Goal: Information Seeking & Learning: Learn about a topic

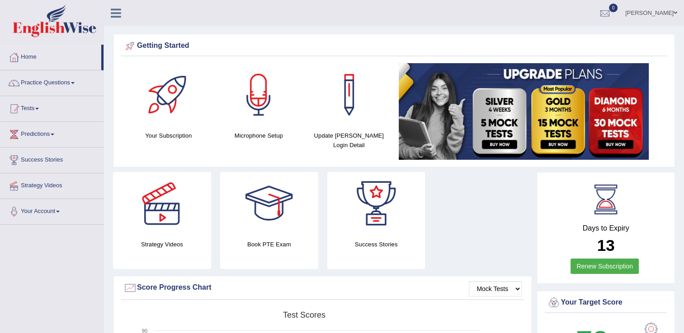
drag, startPoint x: 683, startPoint y: 74, endPoint x: 689, endPoint y: 82, distance: 10.7
click at [683, 82] on html "Toggle navigation Home Practice Questions Speaking Practice Read Aloud Repeat S…" at bounding box center [342, 166] width 684 height 333
click at [81, 85] on link "Practice Questions" at bounding box center [51, 81] width 103 height 23
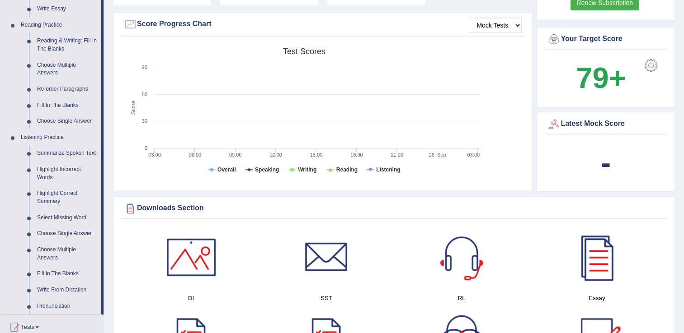
scroll to position [258, 0]
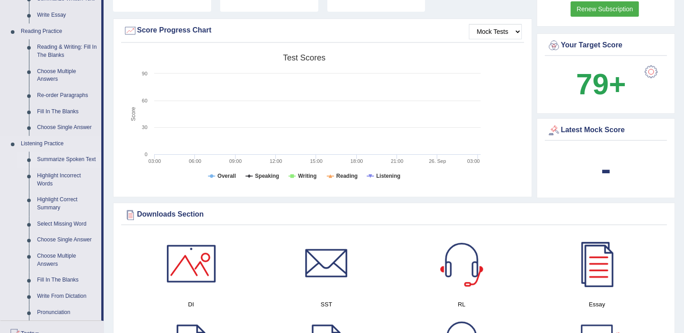
click at [89, 161] on link "Summarize Spoken Text" at bounding box center [67, 160] width 68 height 16
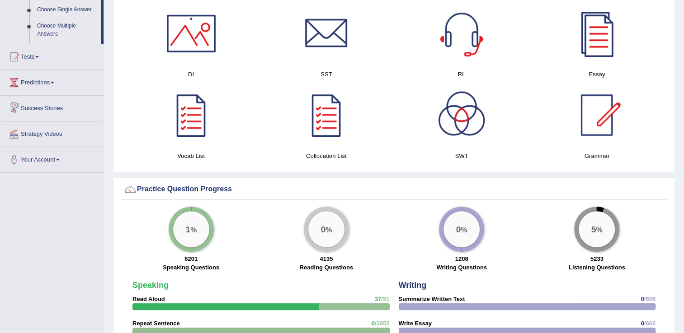
scroll to position [628, 0]
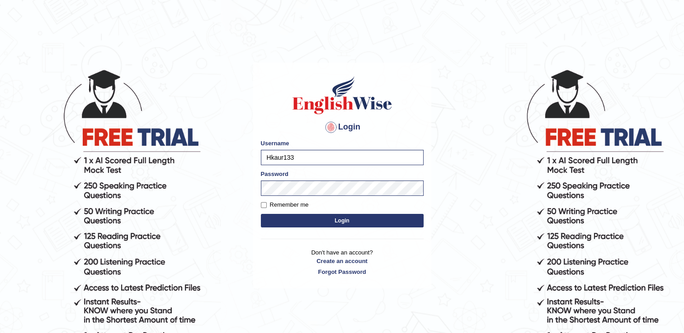
click at [267, 226] on button "Login" at bounding box center [342, 221] width 163 height 14
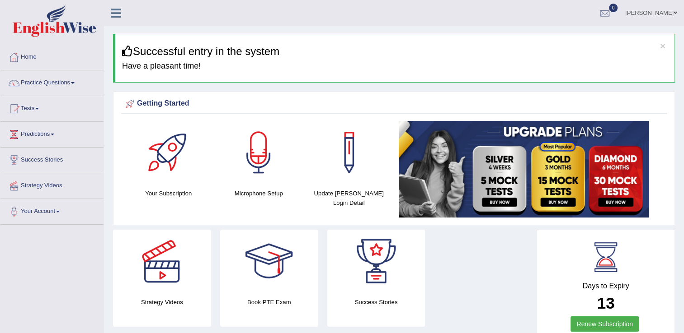
click at [67, 86] on link "Practice Questions" at bounding box center [51, 81] width 103 height 23
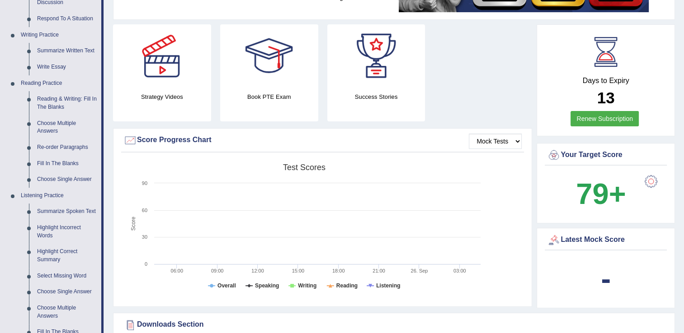
scroll to position [202, 0]
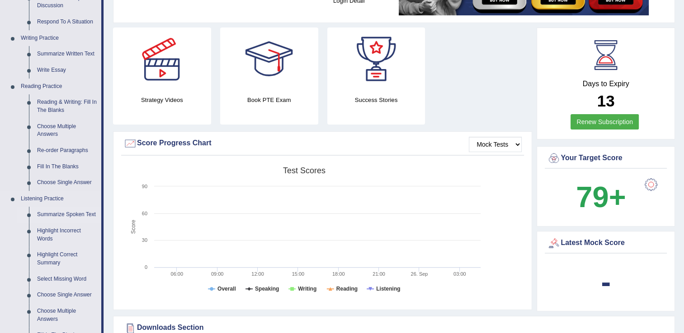
click at [57, 214] on link "Summarize Spoken Text" at bounding box center [67, 215] width 68 height 16
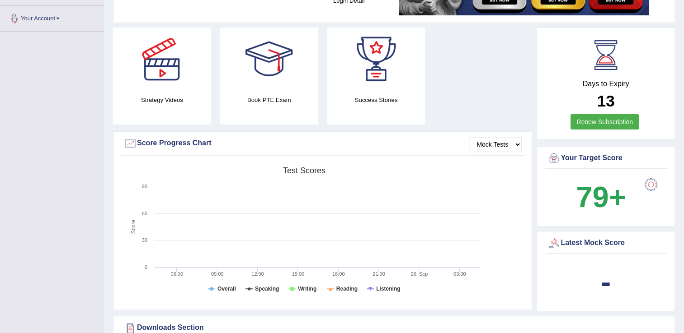
scroll to position [264, 0]
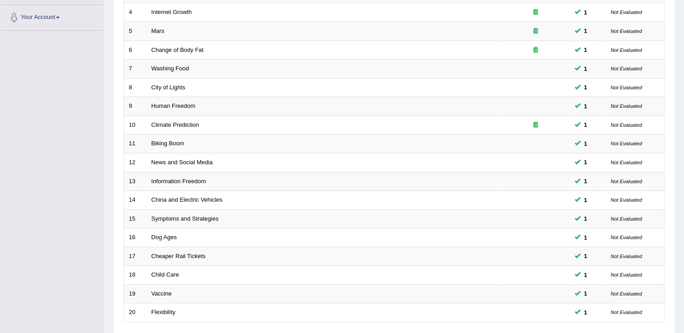
scroll to position [262, 0]
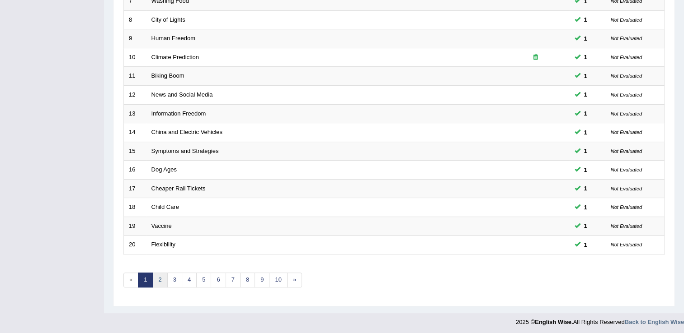
click at [160, 281] on link "2" at bounding box center [159, 280] width 15 height 15
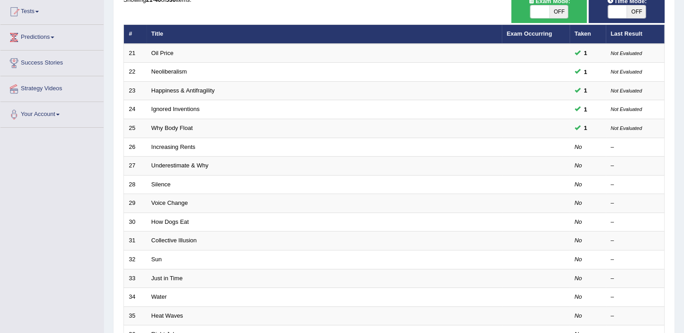
scroll to position [99, 0]
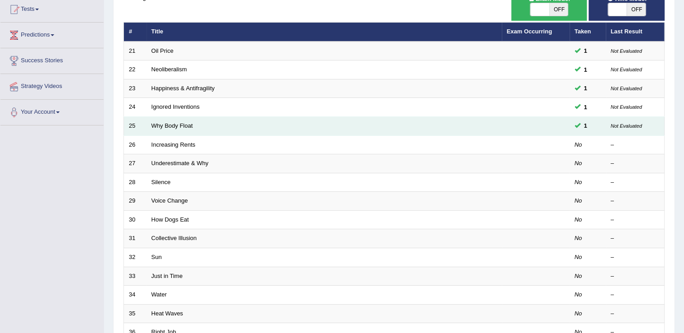
click at [263, 130] on td "Why Body Float" at bounding box center [323, 126] width 355 height 19
click at [174, 128] on link "Why Body Float" at bounding box center [172, 125] width 42 height 7
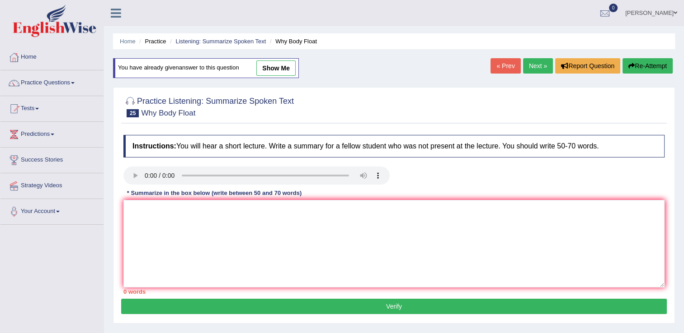
click at [270, 66] on link "show me" at bounding box center [275, 68] width 39 height 15
type textarea "In this speaker is talking about Body float. How a body is alive it starts drow…"
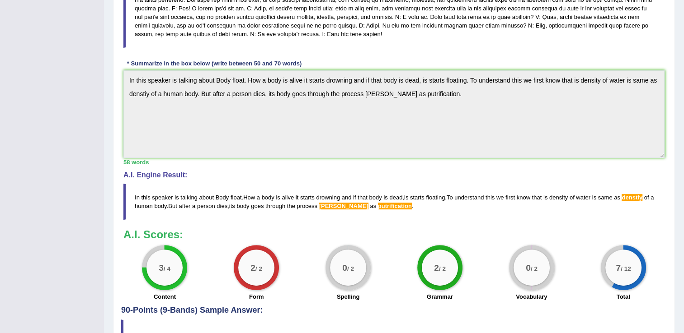
scroll to position [202, 0]
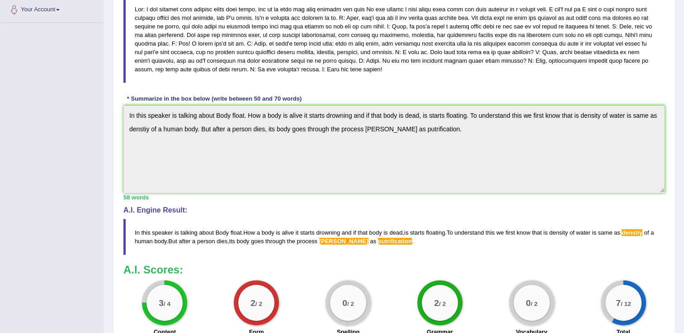
click at [300, 39] on blockquote at bounding box center [393, 39] width 541 height 88
click at [295, 33] on blockquote at bounding box center [393, 39] width 541 height 88
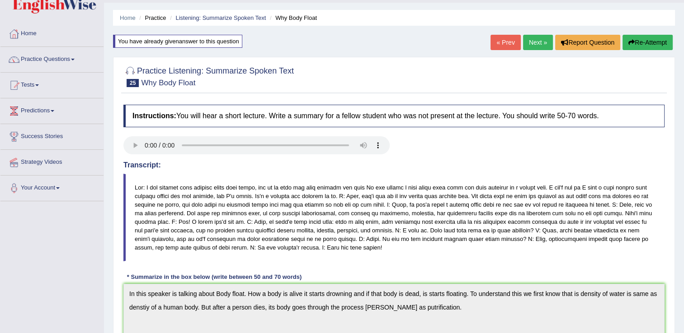
scroll to position [0, 0]
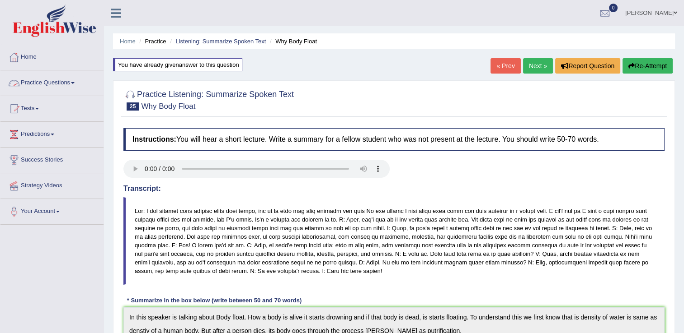
click at [77, 84] on link "Practice Questions" at bounding box center [51, 81] width 103 height 23
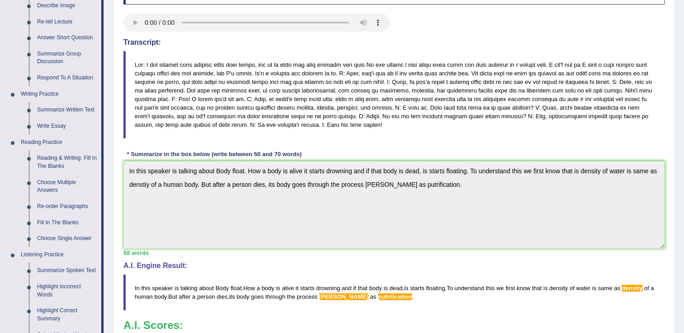
scroll to position [212, 0]
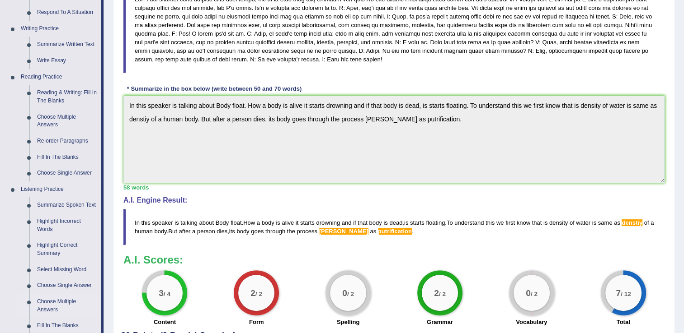
click at [53, 305] on link "Choose Multiple Answers" at bounding box center [67, 306] width 68 height 24
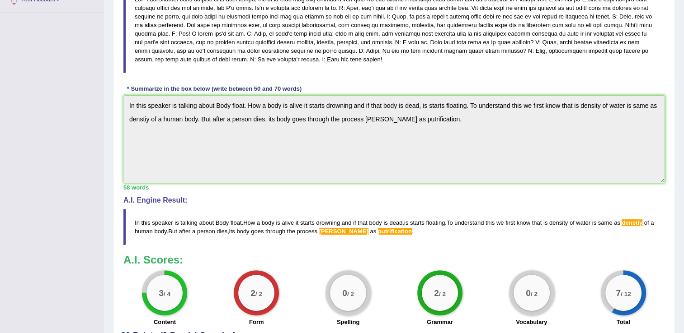
scroll to position [248, 0]
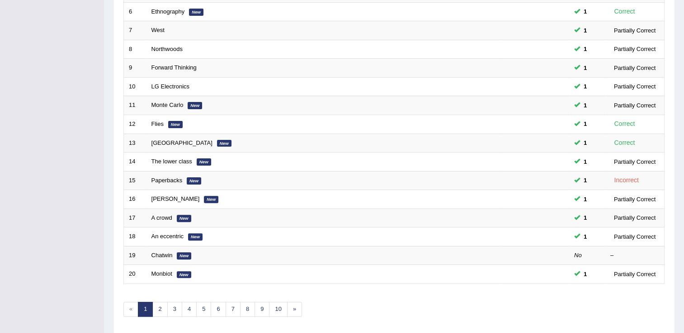
scroll to position [235, 0]
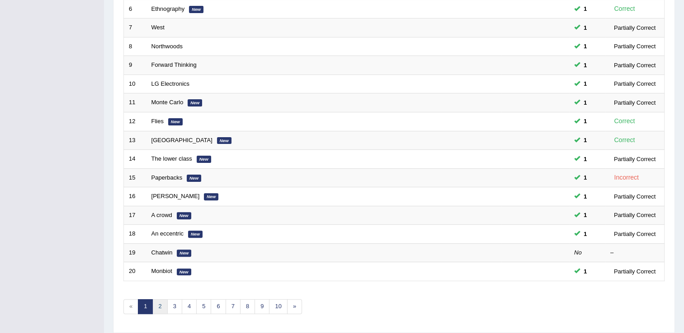
click at [158, 305] on link "2" at bounding box center [159, 307] width 15 height 15
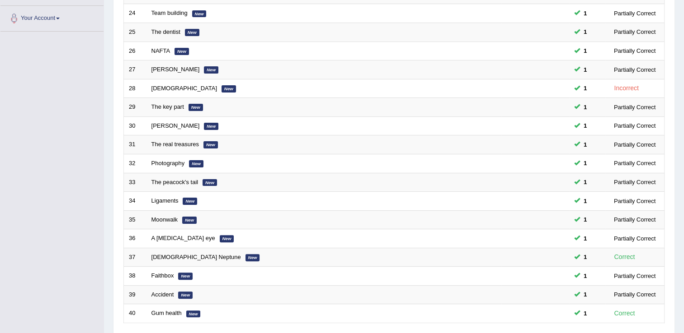
scroll to position [262, 0]
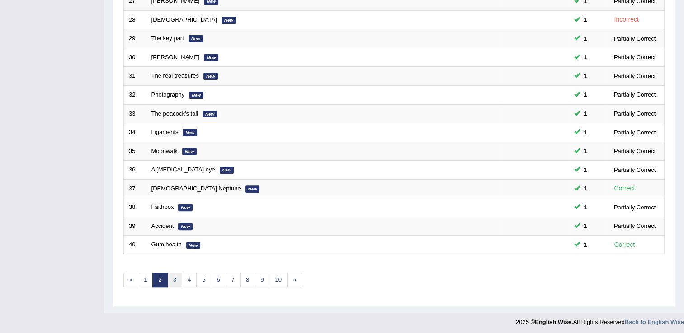
click at [174, 277] on link "3" at bounding box center [174, 280] width 15 height 15
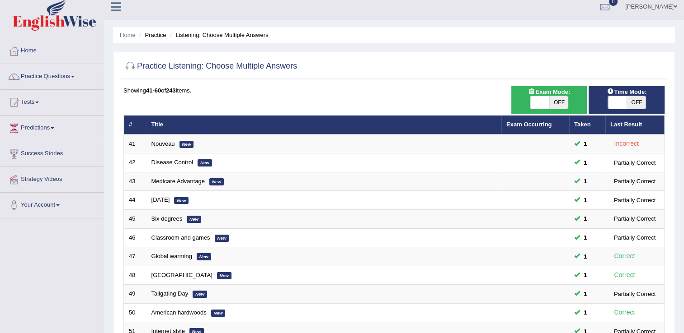
scroll to position [3, 0]
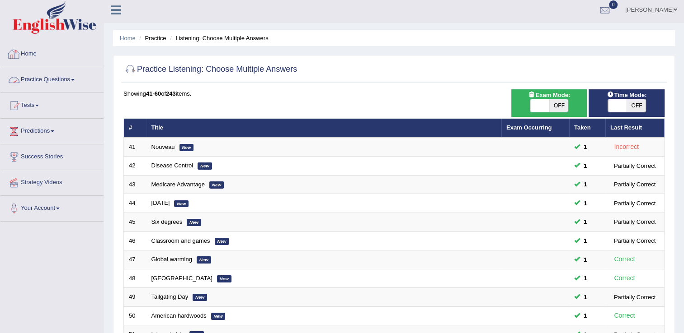
click at [56, 88] on link "Practice Questions" at bounding box center [51, 78] width 103 height 23
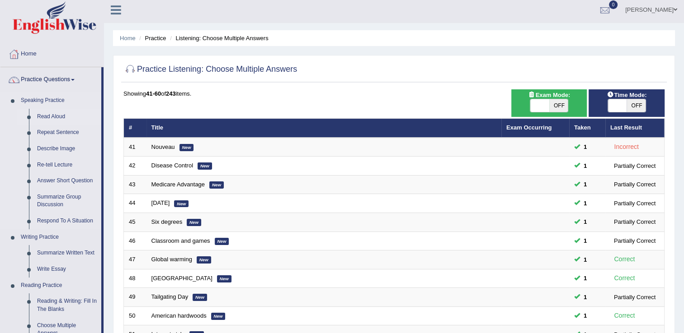
click at [51, 117] on link "Read Aloud" at bounding box center [67, 117] width 68 height 16
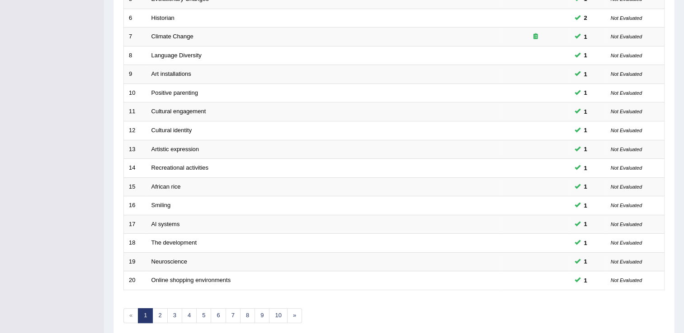
scroll to position [230, 0]
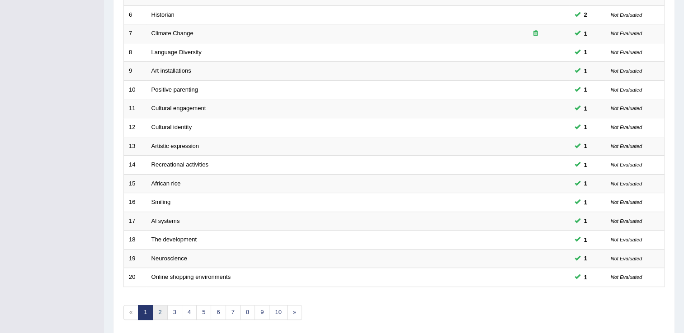
click at [159, 312] on link "2" at bounding box center [159, 312] width 15 height 15
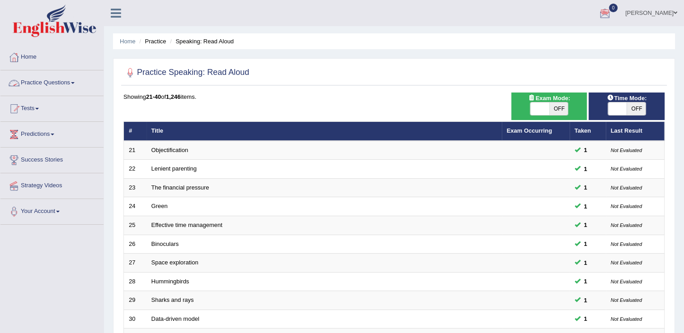
click at [80, 81] on link "Practice Questions" at bounding box center [51, 81] width 103 height 23
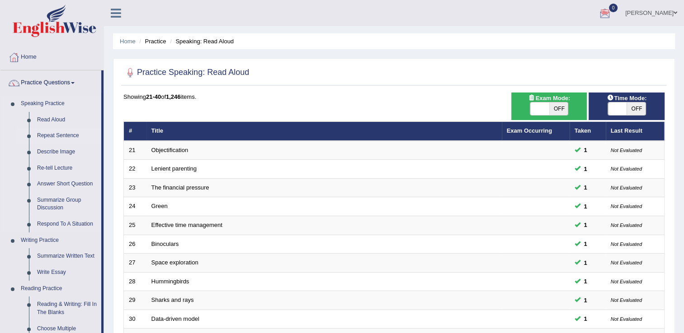
click at [67, 137] on link "Repeat Sentence" at bounding box center [67, 136] width 68 height 16
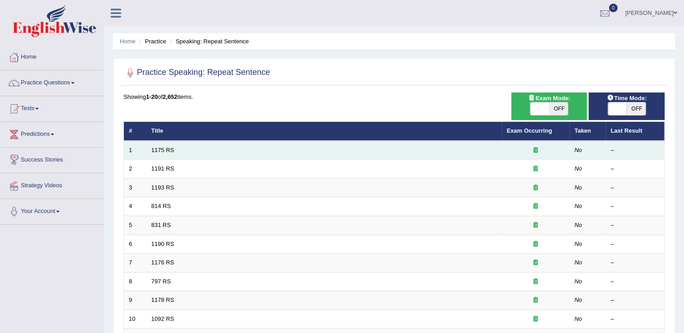
click at [151, 155] on td "1175 RS" at bounding box center [323, 150] width 355 height 19
click at [164, 151] on link "1175 RS" at bounding box center [162, 150] width 23 height 7
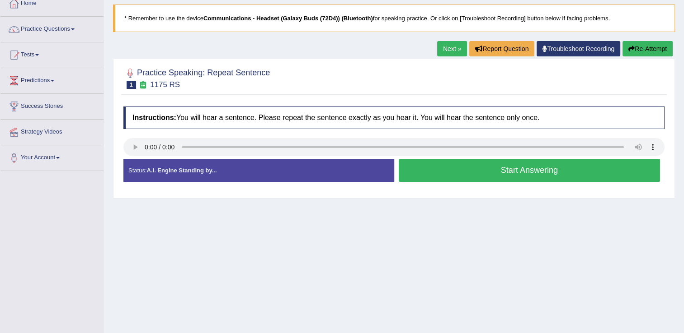
scroll to position [64, 0]
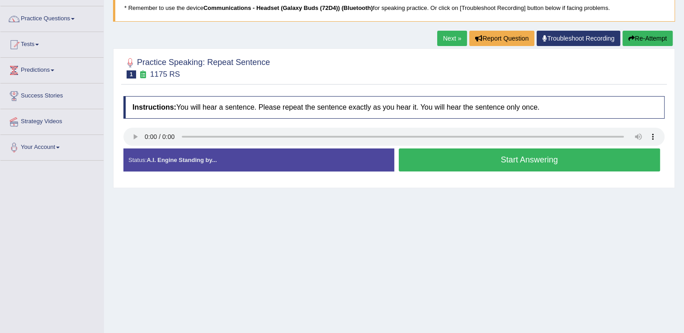
click at [325, 211] on div "Home Practice Speaking: Repeat Sentence 1175 RS * Remember to use the device Co…" at bounding box center [394, 162] width 580 height 452
click at [491, 165] on button "Start Answering" at bounding box center [530, 160] width 262 height 23
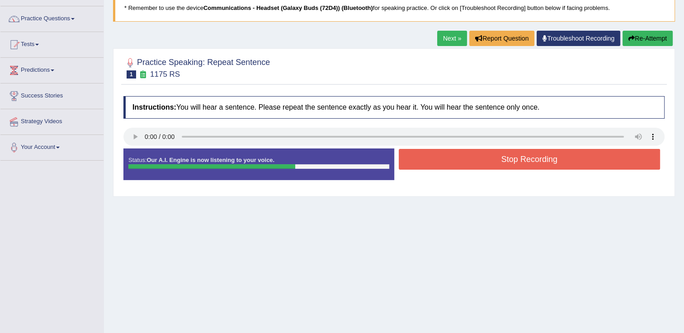
click at [473, 164] on button "Stop Recording" at bounding box center [530, 159] width 262 height 21
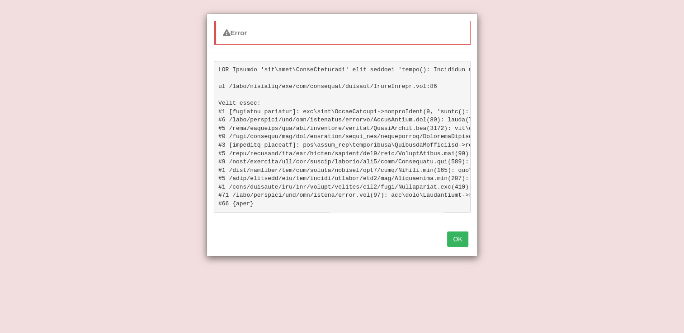
click at [461, 247] on button "OK" at bounding box center [457, 239] width 21 height 15
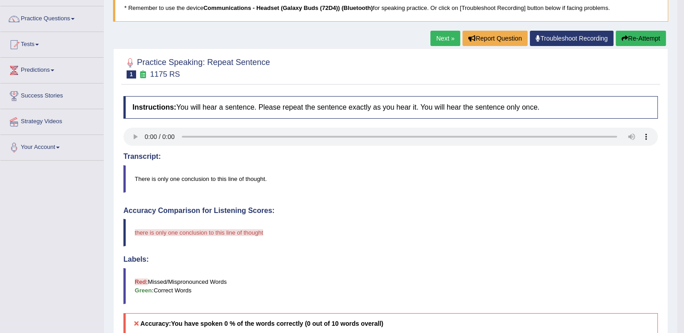
click at [630, 42] on button "Re-Attempt" at bounding box center [640, 38] width 50 height 15
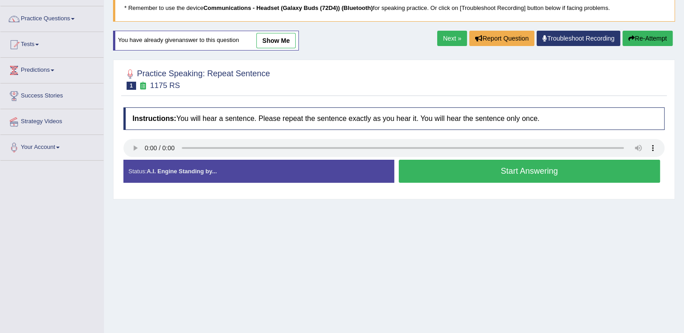
click at [407, 174] on button "Start Answering" at bounding box center [530, 171] width 262 height 23
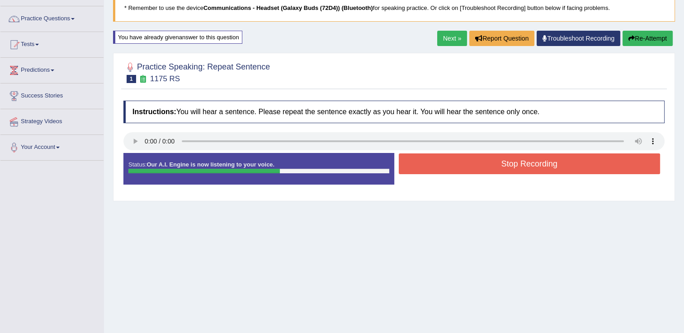
click at [427, 162] on button "Stop Recording" at bounding box center [530, 164] width 262 height 21
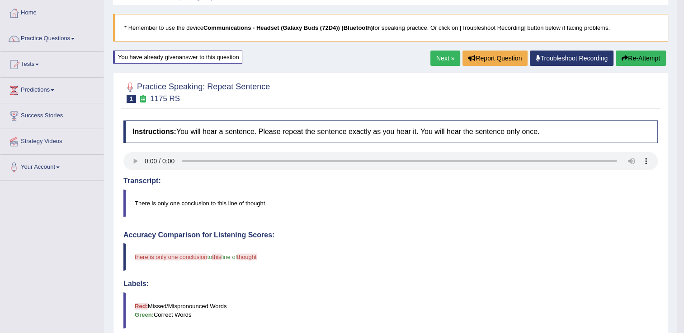
scroll to position [25, 0]
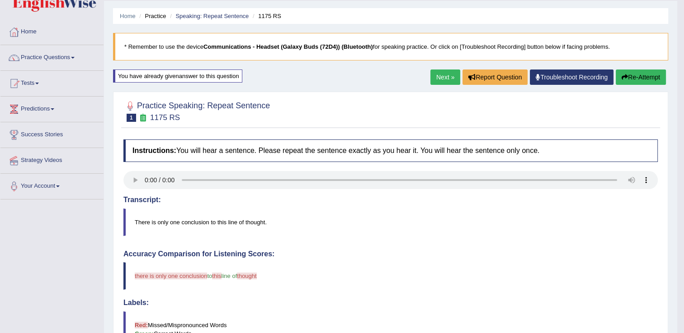
click at [638, 77] on button "Re-Attempt" at bounding box center [640, 77] width 50 height 15
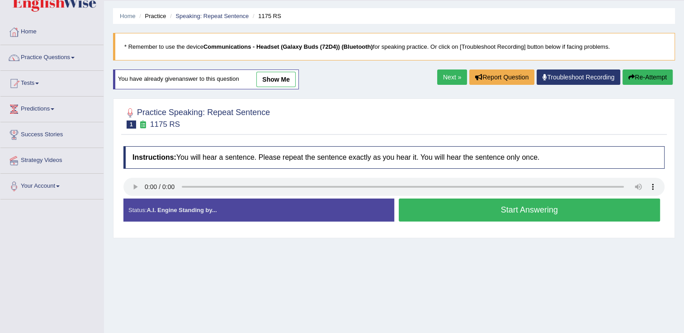
click at [417, 211] on button "Start Answering" at bounding box center [530, 210] width 262 height 23
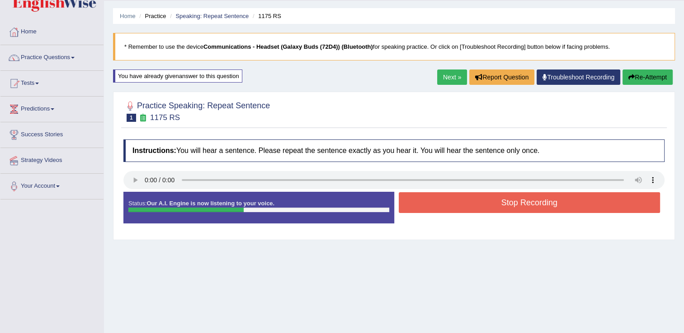
click at [417, 211] on button "Stop Recording" at bounding box center [530, 202] width 262 height 21
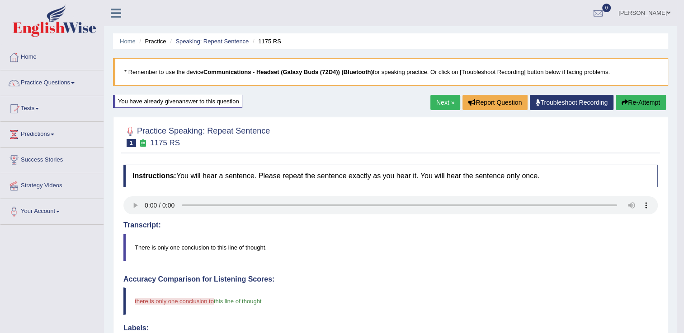
click at [638, 99] on button "Re-Attempt" at bounding box center [640, 102] width 50 height 15
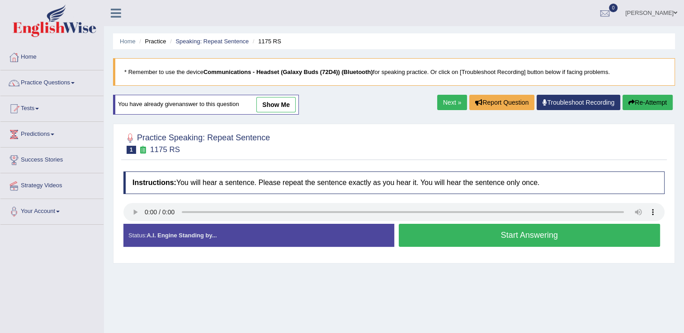
click at [419, 234] on button "Start Answering" at bounding box center [530, 235] width 262 height 23
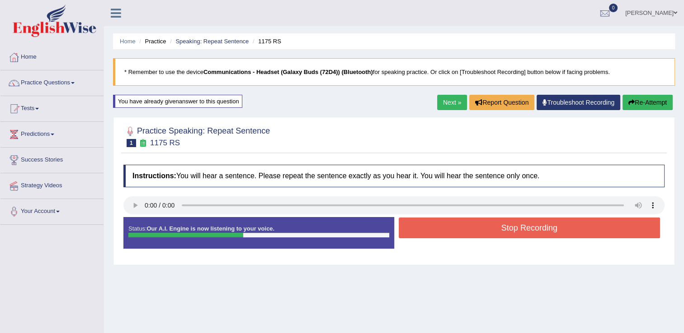
click at [419, 234] on button "Stop Recording" at bounding box center [530, 228] width 262 height 21
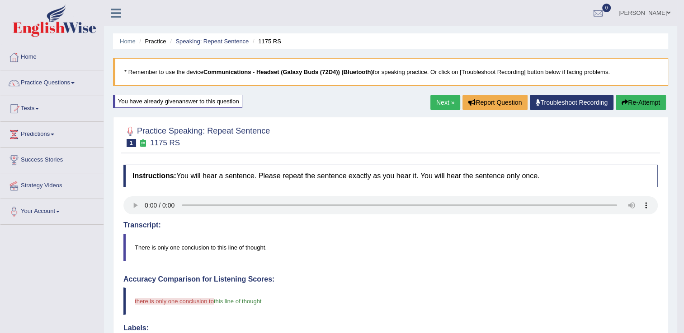
click at [449, 105] on link "Next »" at bounding box center [445, 102] width 30 height 15
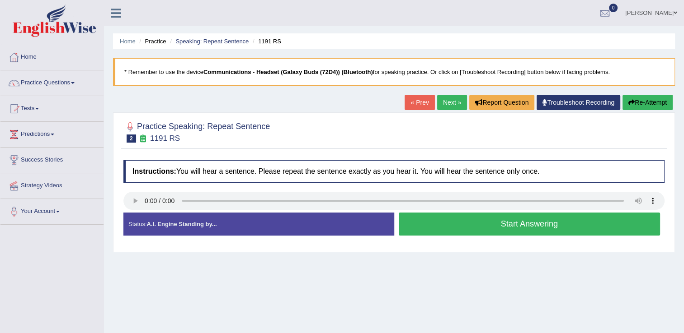
click at [422, 224] on button "Start Answering" at bounding box center [530, 224] width 262 height 23
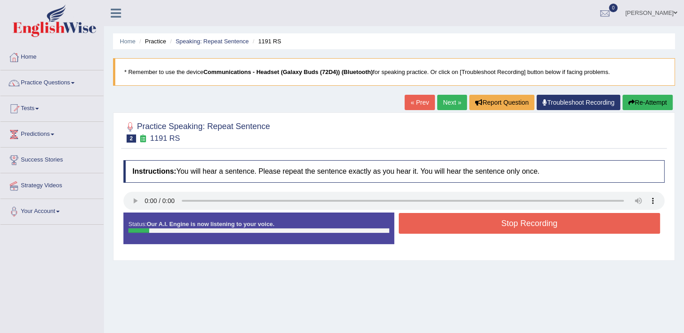
click at [422, 224] on button "Stop Recording" at bounding box center [530, 223] width 262 height 21
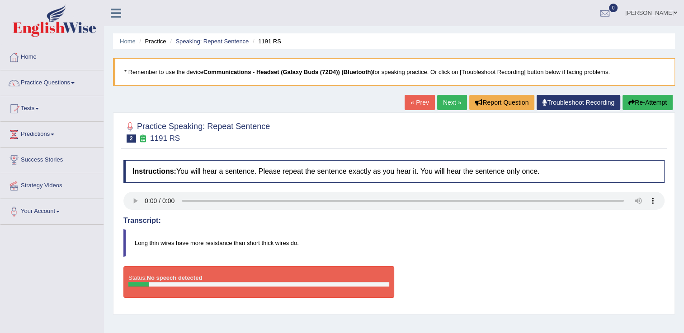
click at [642, 104] on button "Re-Attempt" at bounding box center [647, 102] width 50 height 15
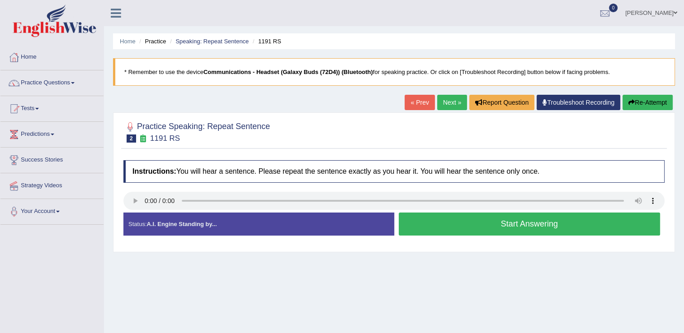
click at [446, 232] on button "Start Answering" at bounding box center [530, 224] width 262 height 23
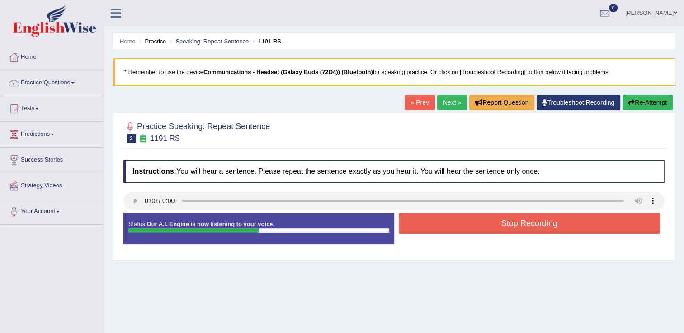
click at [443, 225] on button "Stop Recording" at bounding box center [530, 223] width 262 height 21
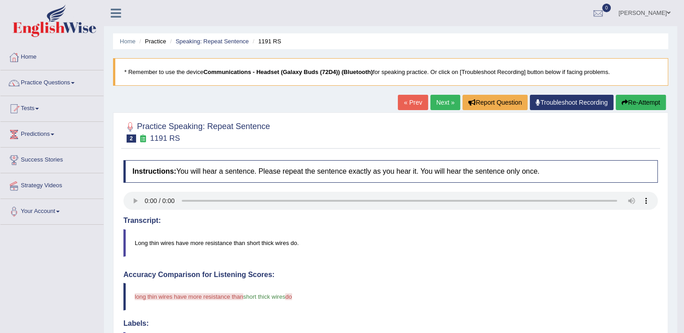
click at [446, 108] on link "Next »" at bounding box center [445, 102] width 30 height 15
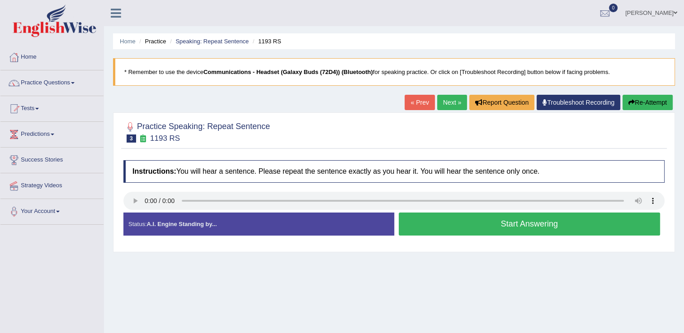
click at [422, 227] on button "Start Answering" at bounding box center [530, 224] width 262 height 23
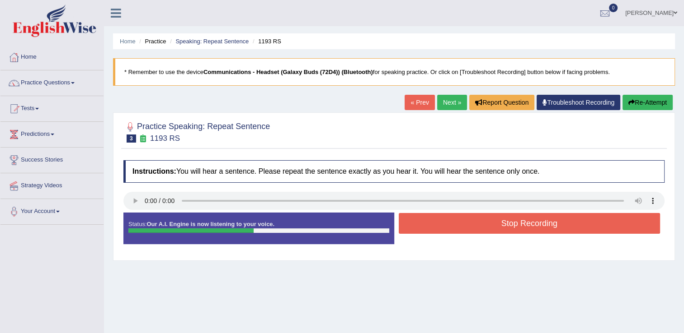
click at [422, 227] on button "Stop Recording" at bounding box center [530, 223] width 262 height 21
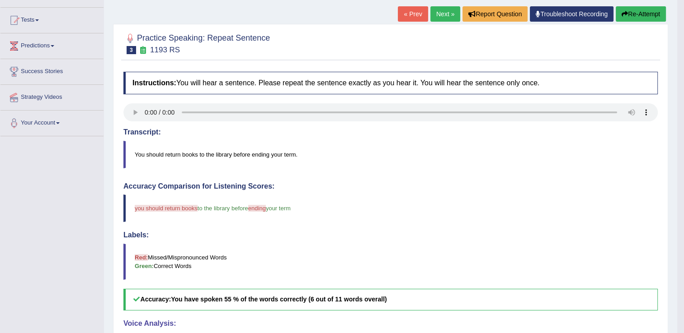
scroll to position [76, 0]
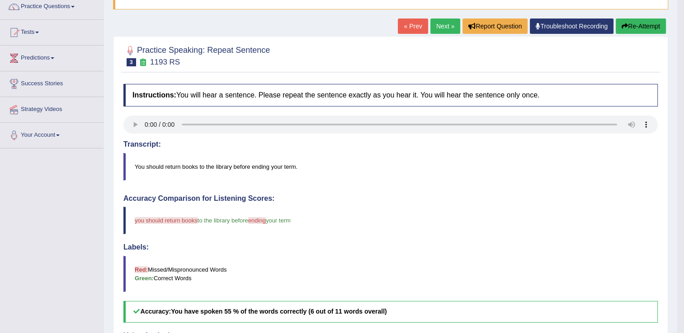
click at [442, 24] on link "Next »" at bounding box center [445, 26] width 30 height 15
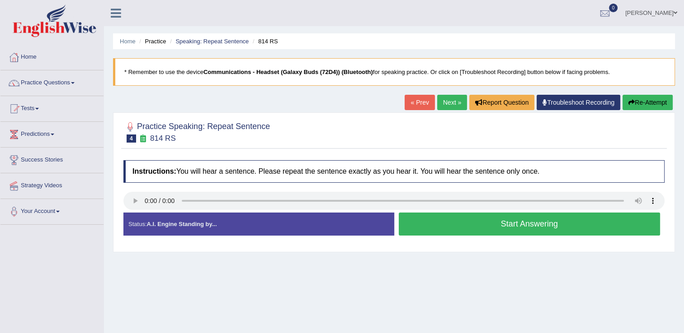
click at [469, 226] on button "Start Answering" at bounding box center [530, 224] width 262 height 23
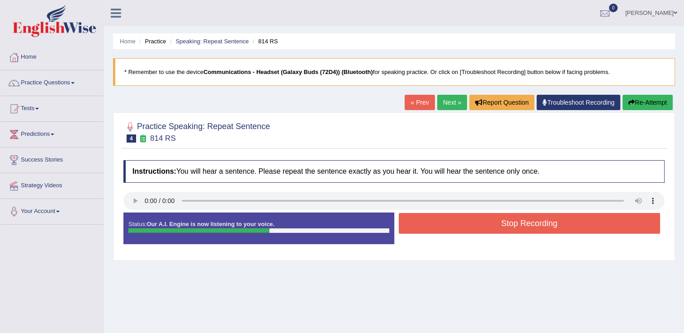
click at [469, 226] on button "Stop Recording" at bounding box center [530, 223] width 262 height 21
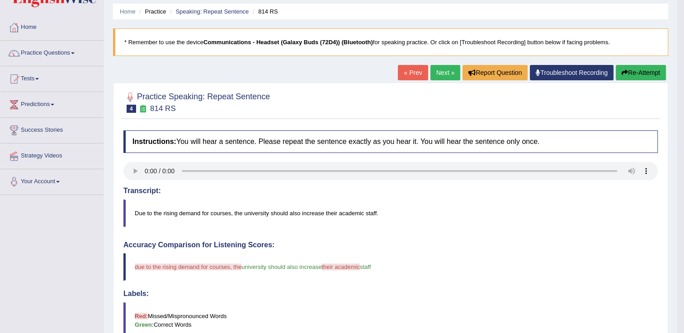
scroll to position [19, 0]
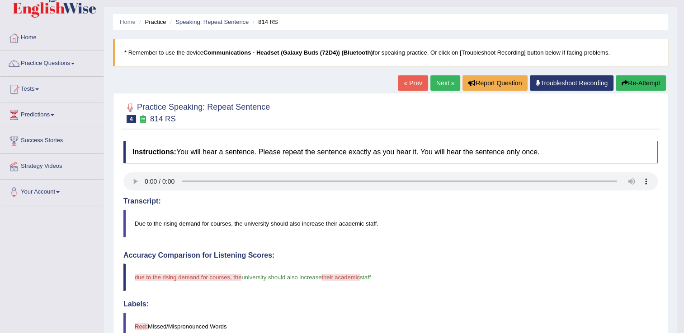
click at [445, 85] on link "Next »" at bounding box center [445, 82] width 30 height 15
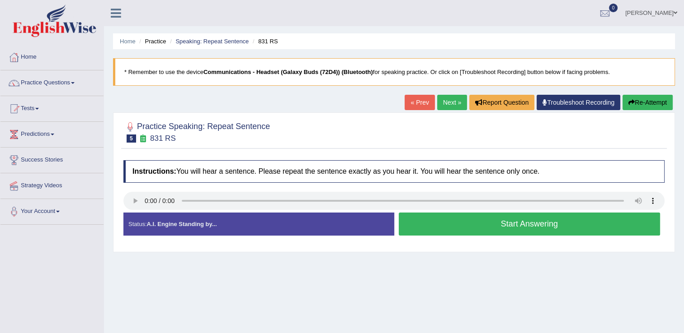
click at [460, 226] on button "Start Answering" at bounding box center [530, 224] width 262 height 23
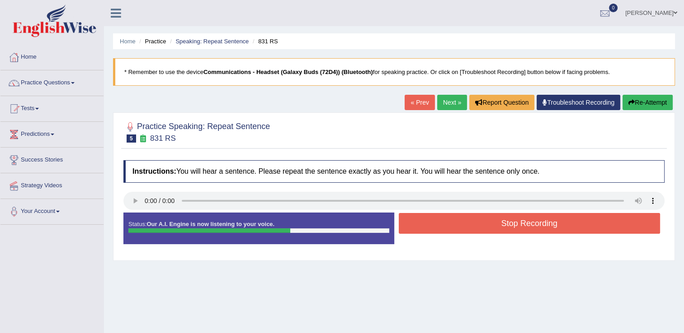
click at [642, 99] on button "Re-Attempt" at bounding box center [647, 102] width 50 height 15
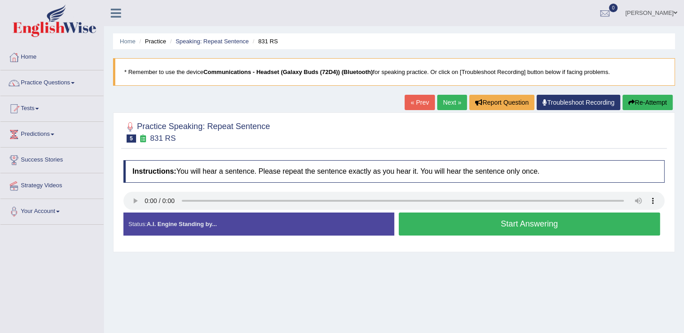
click at [434, 230] on button "Start Answering" at bounding box center [530, 224] width 262 height 23
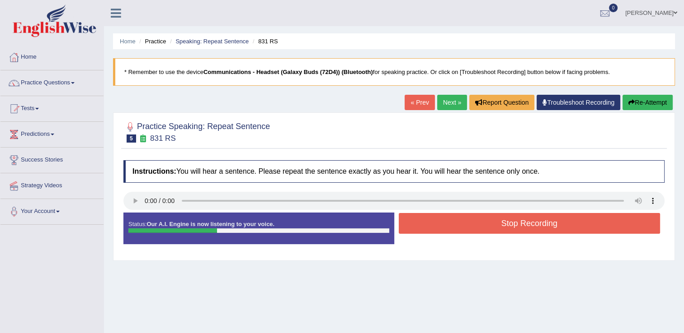
click at [434, 230] on button "Stop Recording" at bounding box center [530, 223] width 262 height 21
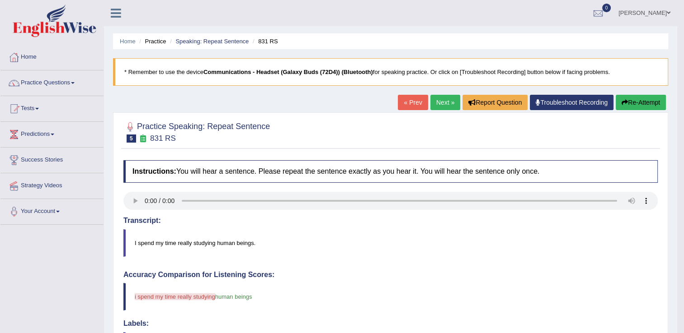
click at [641, 101] on button "Re-Attempt" at bounding box center [640, 102] width 50 height 15
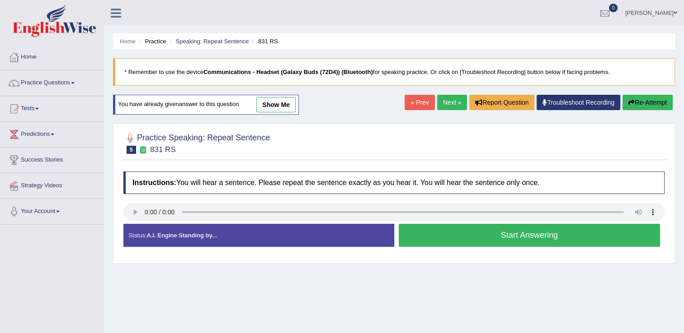
click at [478, 234] on button "Start Answering" at bounding box center [530, 235] width 262 height 23
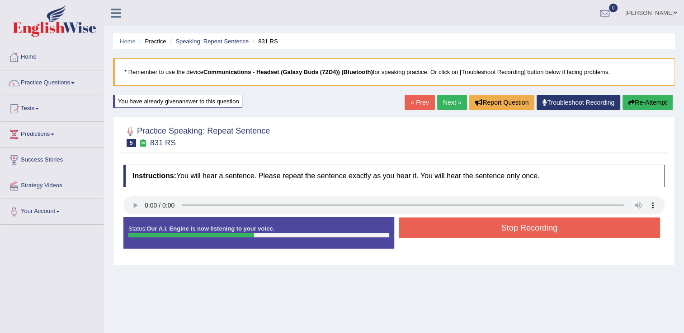
click at [478, 234] on button "Stop Recording" at bounding box center [530, 228] width 262 height 21
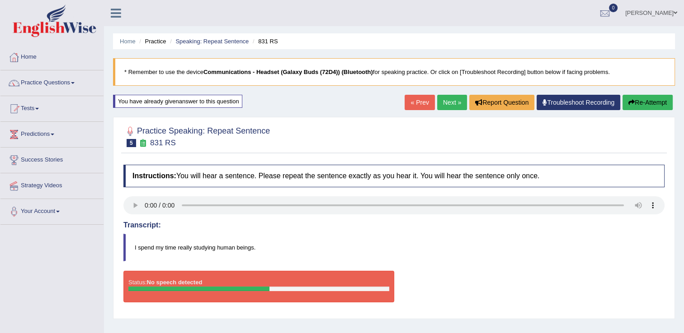
click at [645, 105] on button "Re-Attempt" at bounding box center [647, 102] width 50 height 15
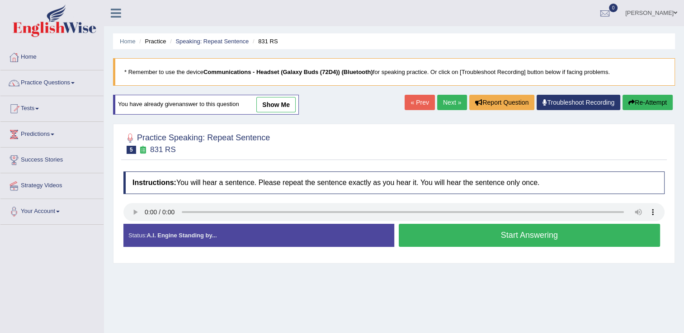
click at [417, 236] on button "Start Answering" at bounding box center [530, 235] width 262 height 23
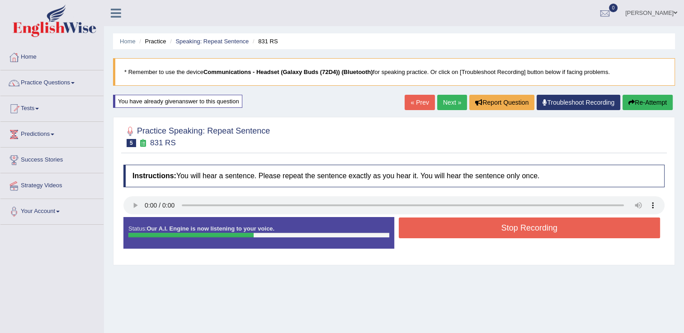
click at [417, 236] on button "Stop Recording" at bounding box center [530, 228] width 262 height 21
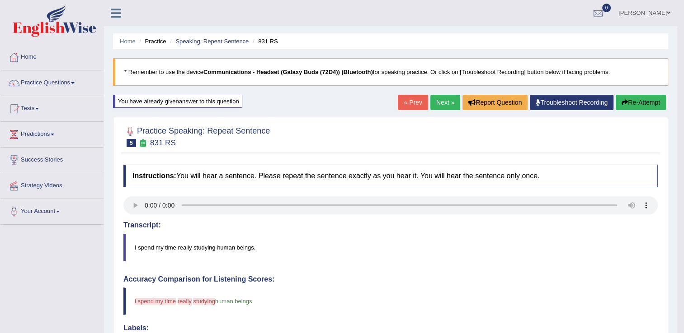
click at [629, 105] on button "Re-Attempt" at bounding box center [640, 102] width 50 height 15
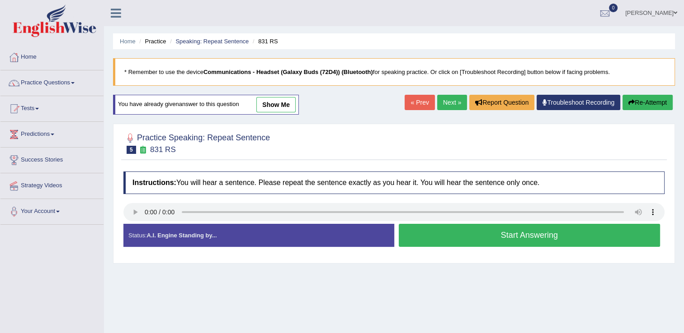
click at [419, 234] on button "Start Answering" at bounding box center [530, 235] width 262 height 23
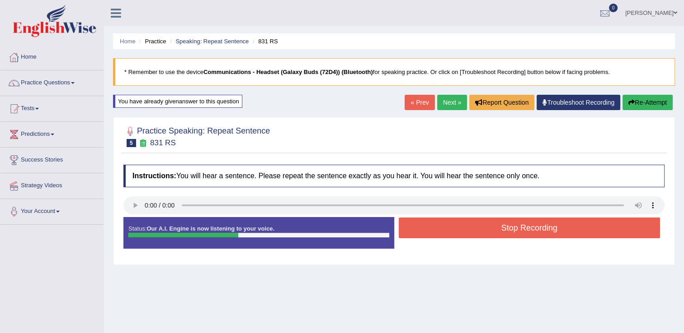
click at [419, 234] on button "Stop Recording" at bounding box center [530, 228] width 262 height 21
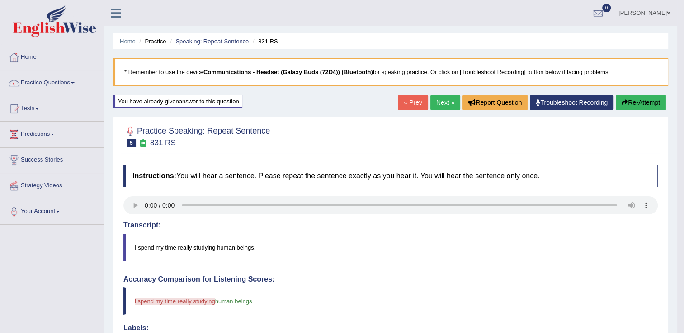
click at [86, 77] on link "Practice Questions" at bounding box center [51, 81] width 103 height 23
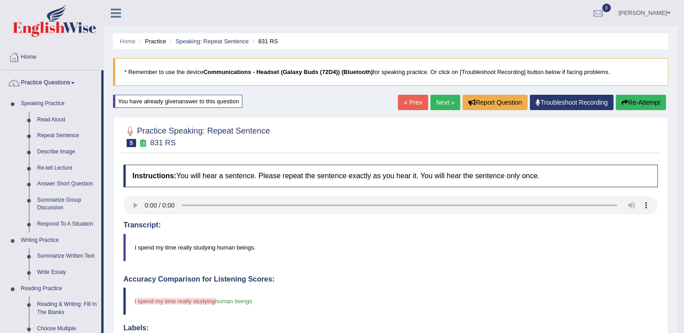
click at [448, 104] on link "Next »" at bounding box center [445, 102] width 30 height 15
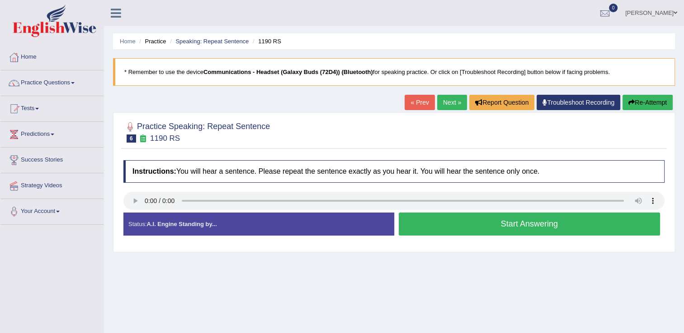
click at [463, 229] on button "Start Answering" at bounding box center [530, 224] width 262 height 23
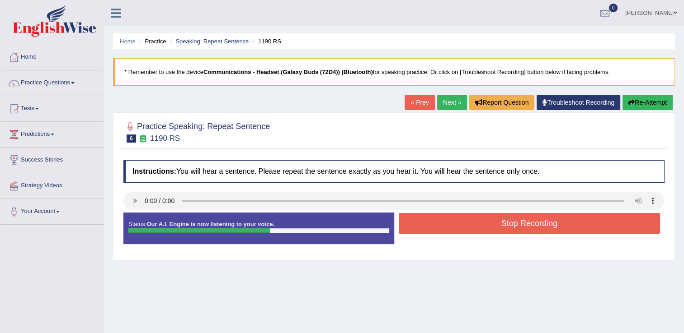
click at [635, 107] on button "Re-Attempt" at bounding box center [647, 102] width 50 height 15
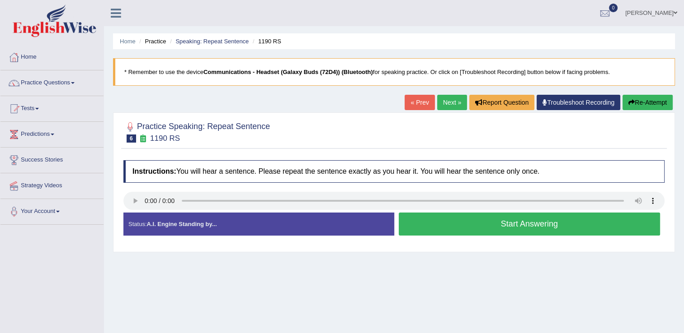
click at [418, 215] on button "Start Answering" at bounding box center [530, 224] width 262 height 23
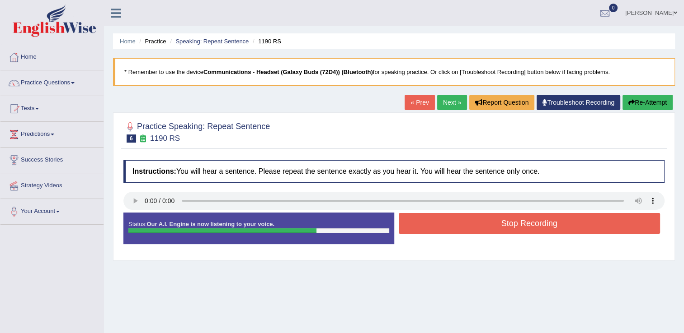
click at [418, 215] on button "Stop Recording" at bounding box center [530, 223] width 262 height 21
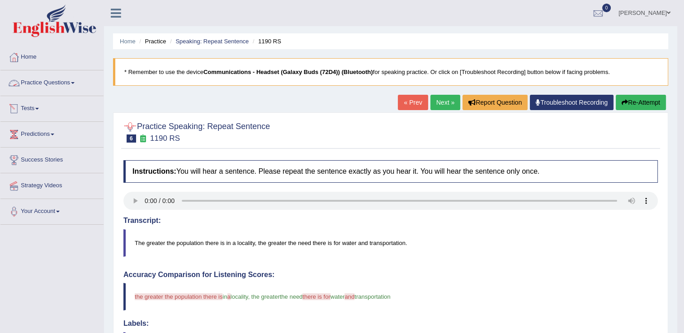
click at [76, 86] on link "Practice Questions" at bounding box center [51, 81] width 103 height 23
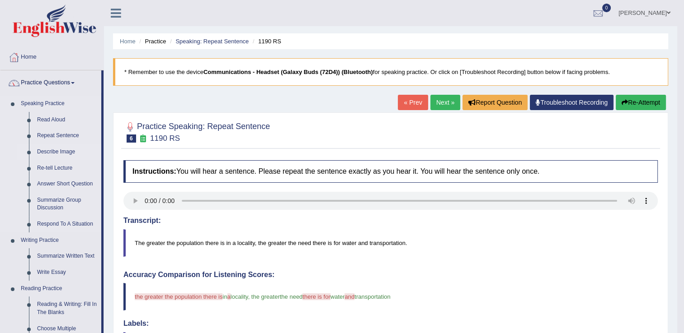
click at [54, 151] on link "Describe Image" at bounding box center [67, 152] width 68 height 16
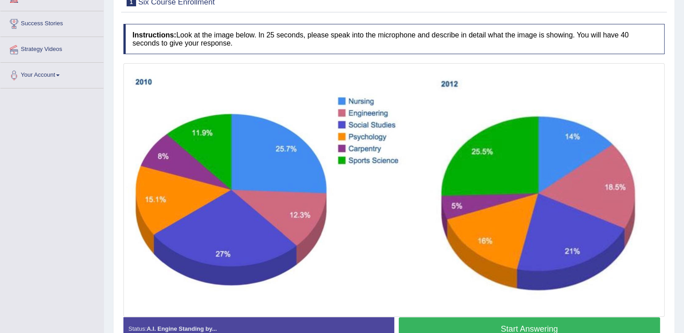
scroll to position [189, 0]
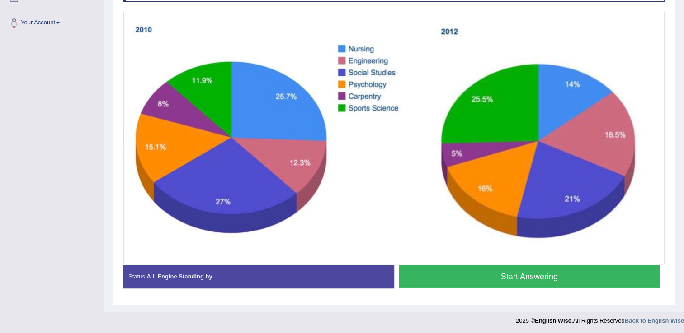
click at [441, 271] on button "Start Answering" at bounding box center [530, 276] width 262 height 23
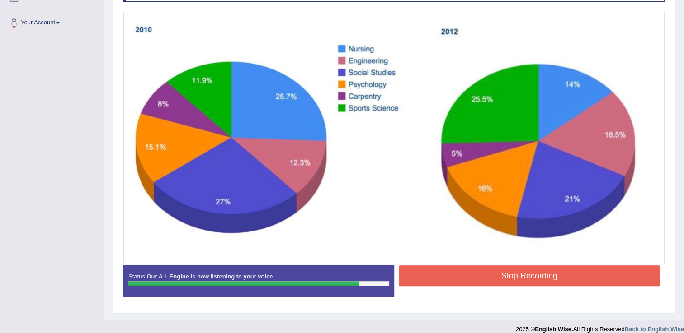
click at [441, 271] on button "Stop Recording" at bounding box center [530, 276] width 262 height 21
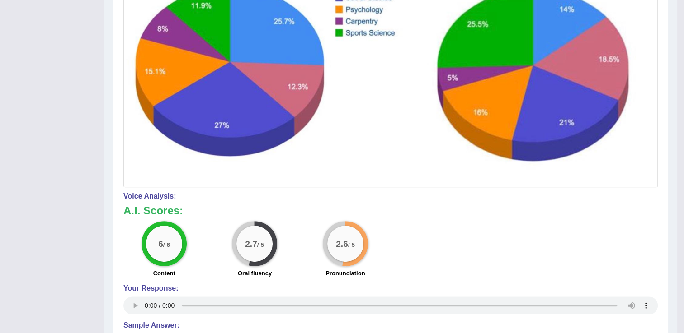
scroll to position [0, 0]
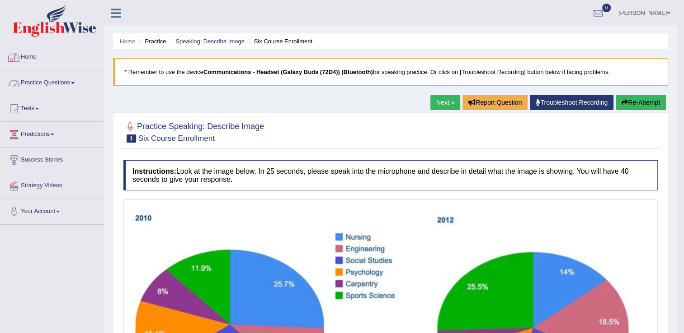
click at [77, 87] on link "Practice Questions" at bounding box center [51, 81] width 103 height 23
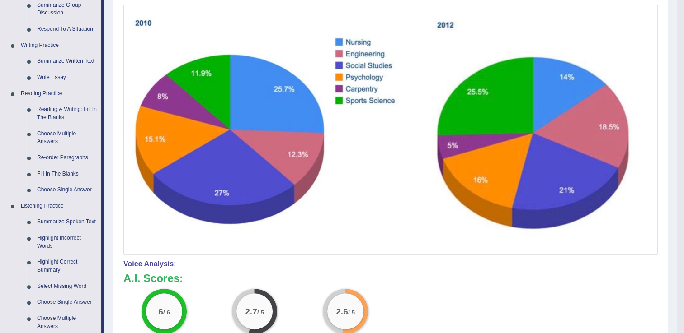
scroll to position [196, 0]
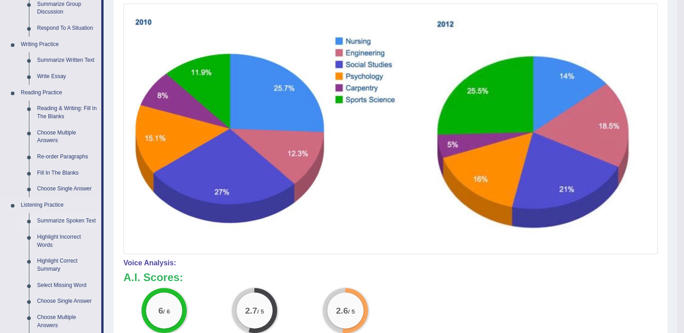
click at [51, 223] on link "Summarize Spoken Text" at bounding box center [67, 221] width 68 height 16
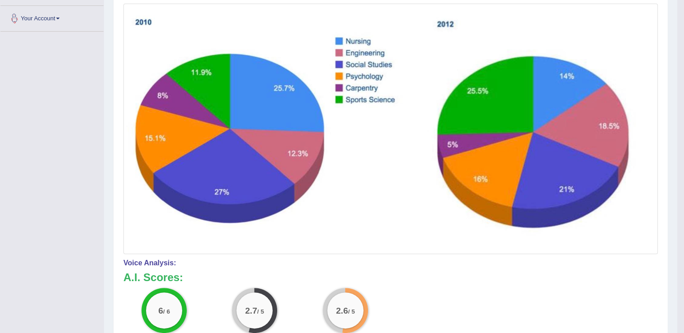
scroll to position [198, 0]
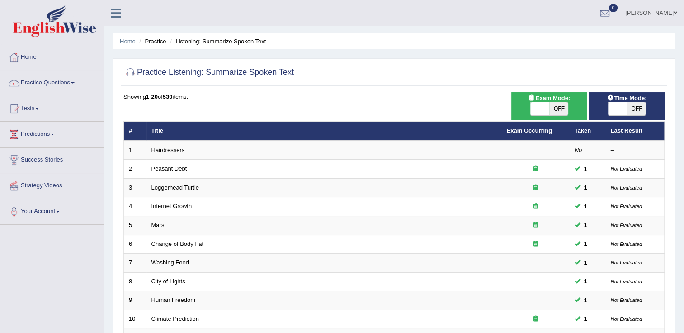
click at [553, 109] on span "OFF" at bounding box center [558, 109] width 19 height 13
checkbox input "true"
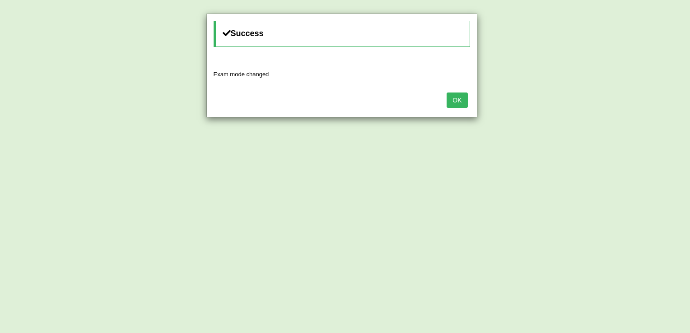
click at [464, 99] on button "OK" at bounding box center [457, 100] width 21 height 15
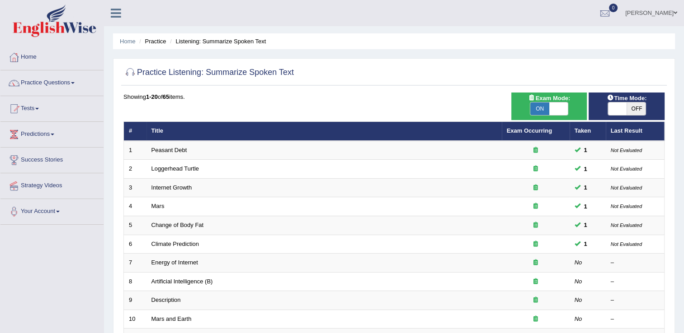
click at [633, 108] on span "OFF" at bounding box center [635, 109] width 19 height 13
checkbox input "true"
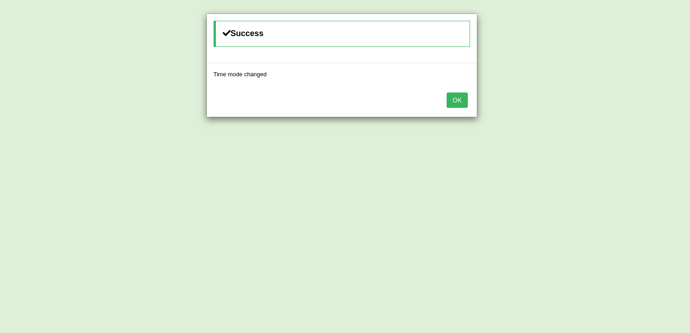
click at [459, 102] on button "OK" at bounding box center [457, 100] width 21 height 15
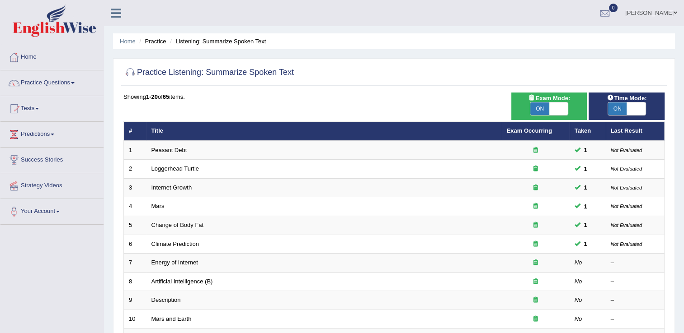
click at [79, 78] on link "Practice Questions" at bounding box center [51, 81] width 103 height 23
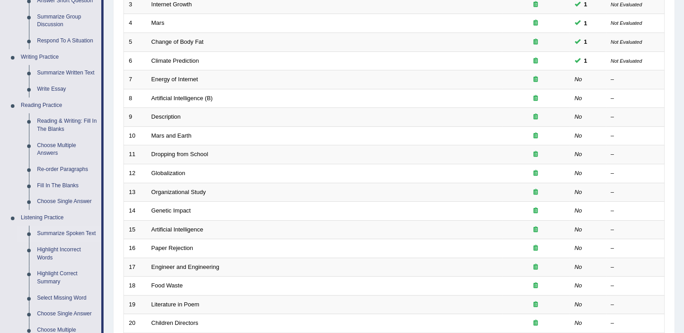
scroll to position [185, 0]
click at [83, 233] on link "Summarize Spoken Text" at bounding box center [67, 233] width 68 height 16
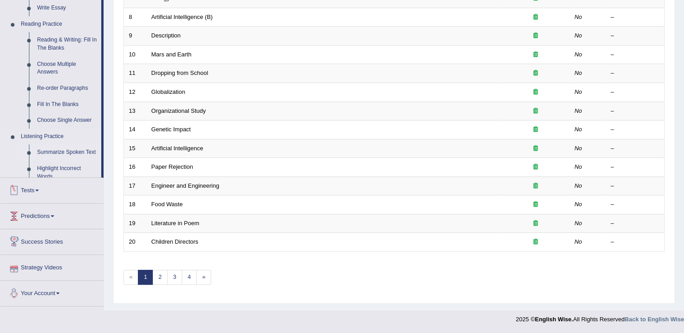
scroll to position [262, 0]
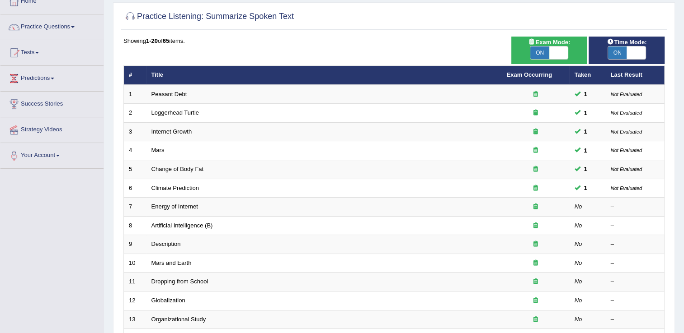
scroll to position [37, 0]
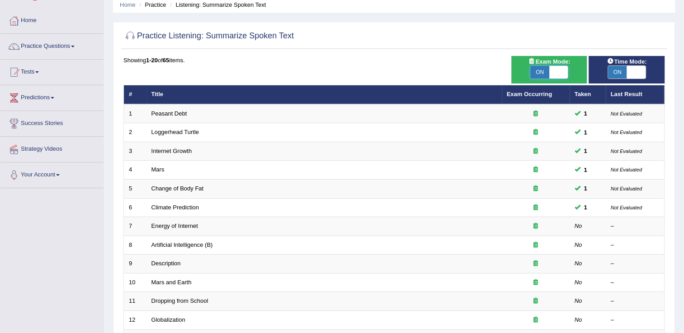
click at [554, 70] on span at bounding box center [558, 72] width 19 height 13
checkbox input "false"
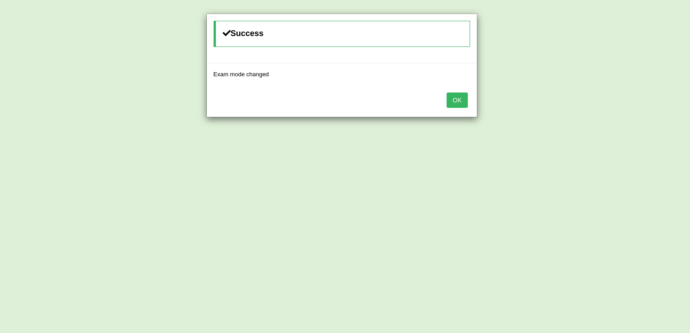
click at [456, 106] on button "OK" at bounding box center [457, 100] width 21 height 15
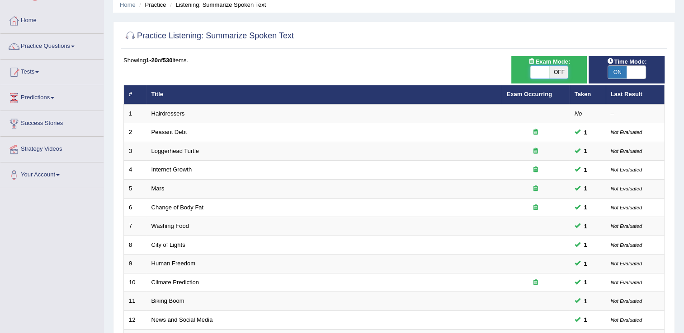
drag, startPoint x: 0, startPoint y: 0, endPoint x: 535, endPoint y: 72, distance: 539.8
click at [535, 72] on span at bounding box center [539, 72] width 19 height 13
checkbox input "true"
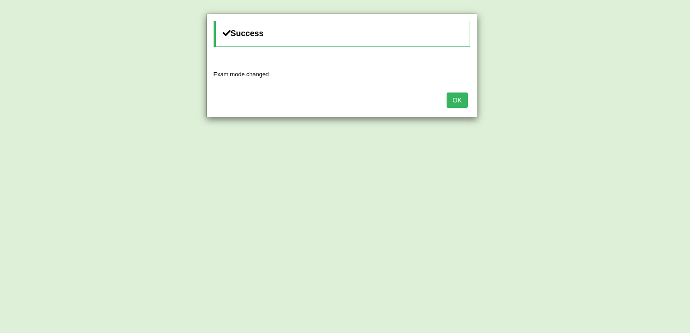
click at [459, 107] on button "OK" at bounding box center [457, 100] width 21 height 15
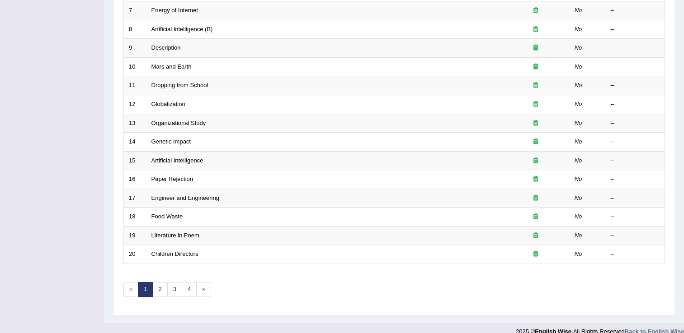
scroll to position [254, 0]
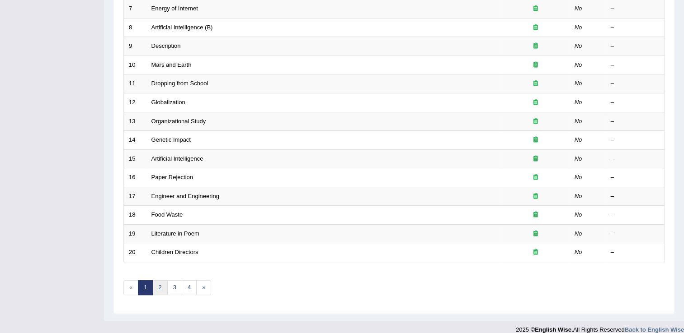
click at [164, 285] on link "2" at bounding box center [159, 288] width 15 height 15
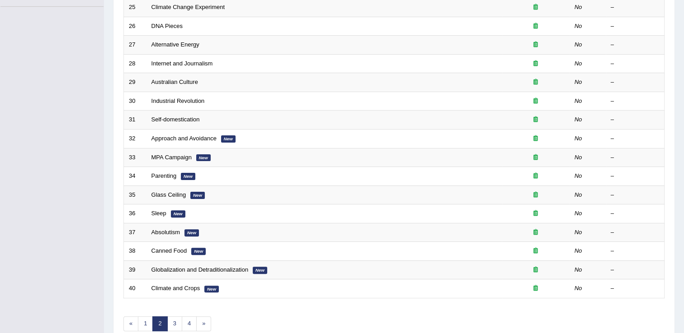
scroll to position [226, 0]
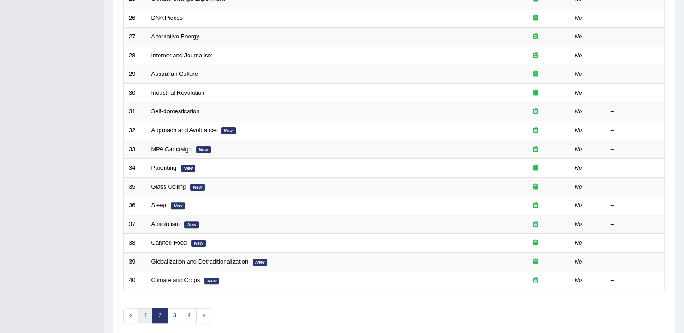
click at [147, 310] on link "1" at bounding box center [145, 316] width 15 height 15
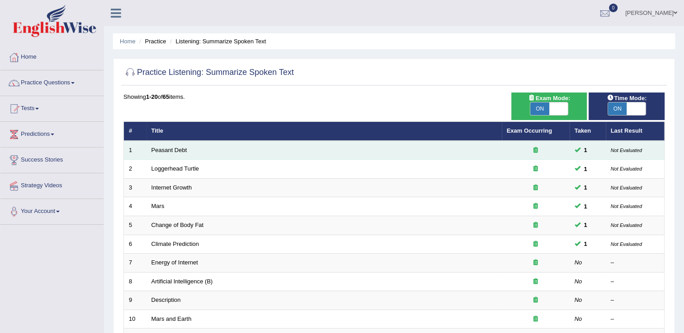
click at [482, 152] on td "Peasant Debt" at bounding box center [323, 150] width 355 height 19
click at [175, 150] on link "Peasant Debt" at bounding box center [169, 150] width 36 height 7
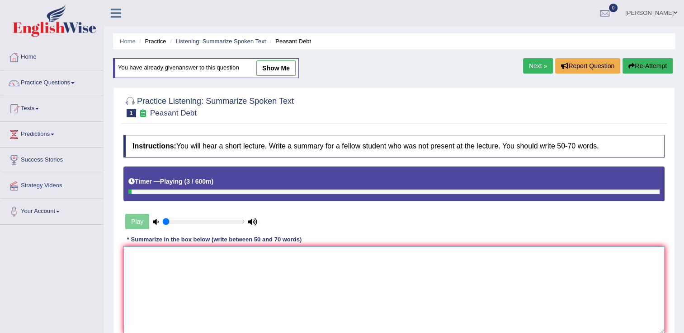
click at [166, 273] on textarea at bounding box center [393, 291] width 541 height 88
click at [65, 77] on link "Practice Questions" at bounding box center [51, 81] width 103 height 23
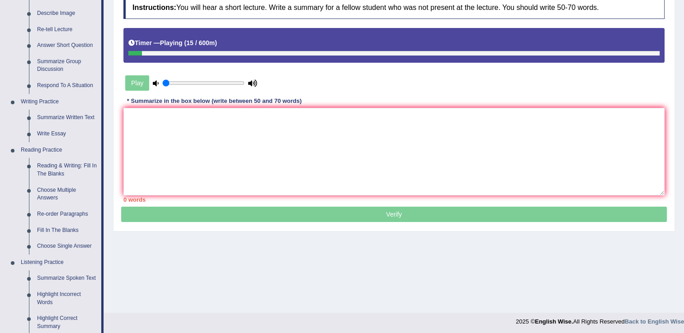
scroll to position [150, 0]
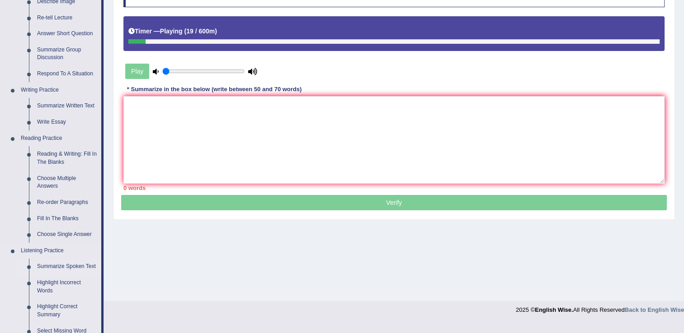
click at [52, 267] on link "Summarize Spoken Text" at bounding box center [67, 267] width 68 height 16
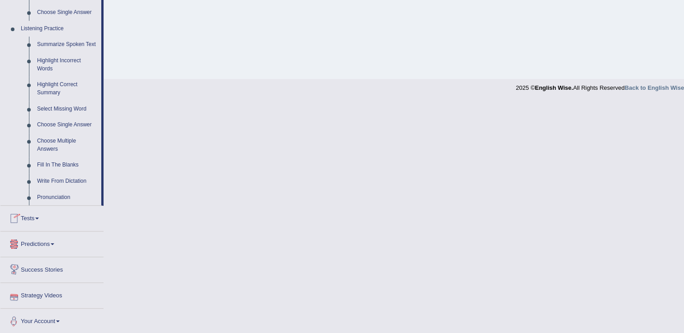
scroll to position [374, 0]
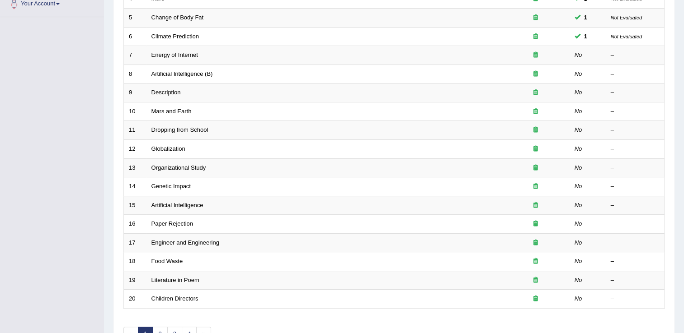
scroll to position [216, 0]
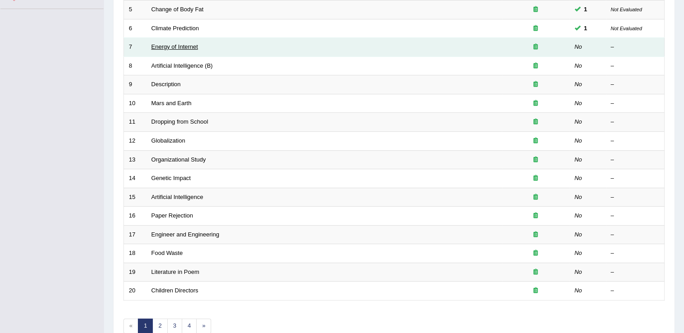
click at [162, 46] on link "Energy of Internet" at bounding box center [174, 46] width 47 height 7
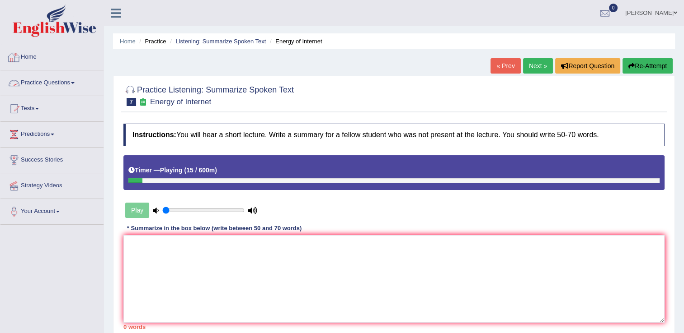
click at [72, 85] on link "Practice Questions" at bounding box center [51, 81] width 103 height 23
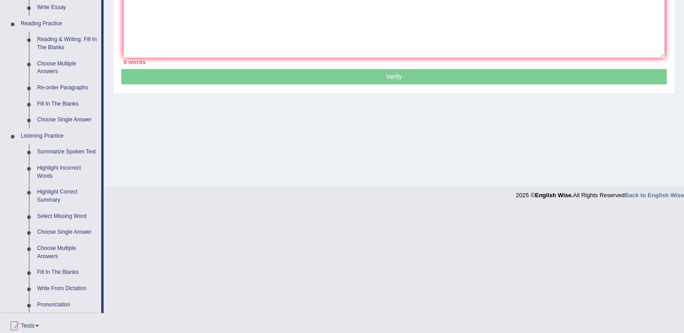
scroll to position [266, 0]
click at [42, 175] on link "Highlight Incorrect Words" at bounding box center [67, 172] width 68 height 24
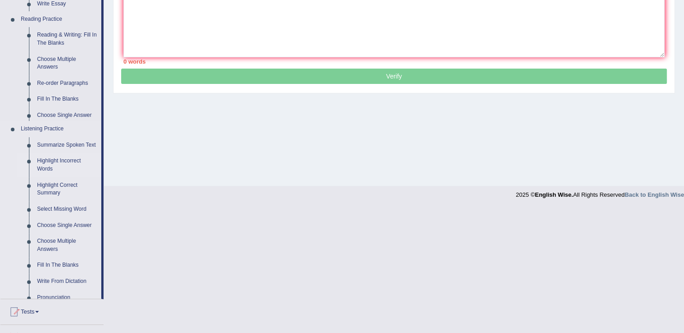
scroll to position [141, 0]
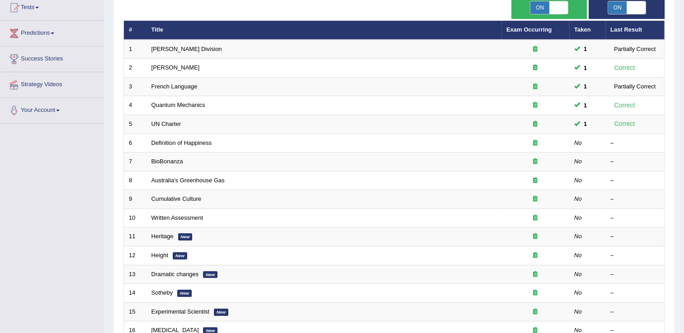
scroll to position [96, 0]
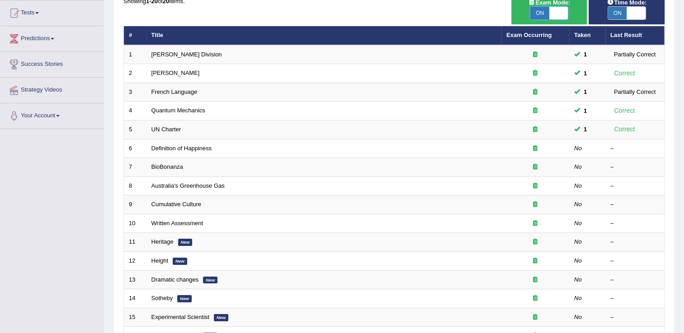
click at [558, 11] on span at bounding box center [558, 13] width 19 height 13
checkbox input "false"
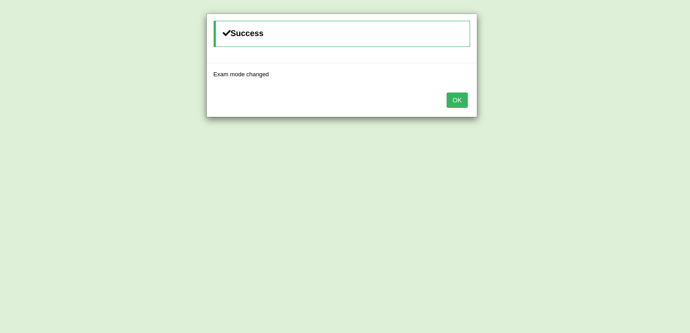
click at [459, 94] on button "OK" at bounding box center [457, 100] width 21 height 15
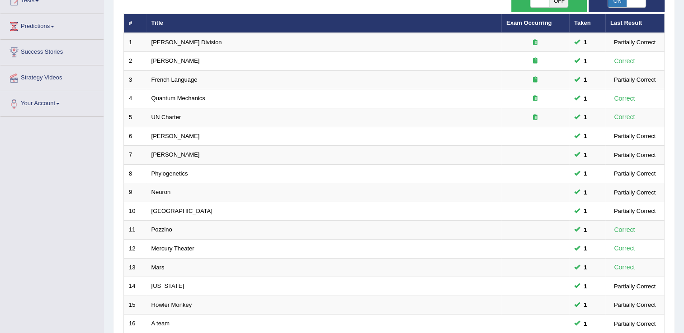
scroll to position [96, 0]
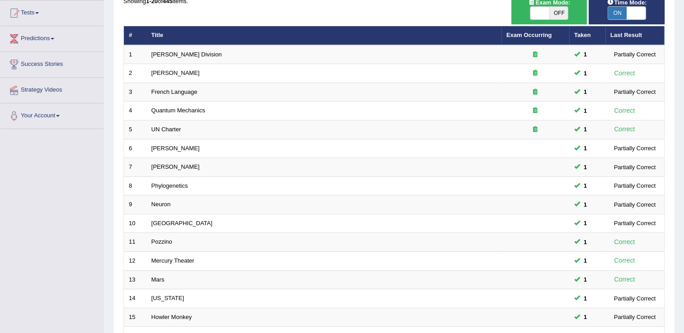
click at [542, 14] on span at bounding box center [539, 13] width 19 height 13
checkbox input "true"
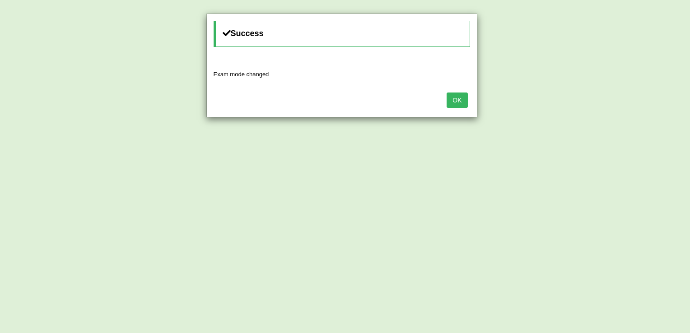
click at [631, 11] on div "Success Exam mode changed OK" at bounding box center [345, 166] width 690 height 333
click at [458, 96] on button "OK" at bounding box center [457, 100] width 21 height 15
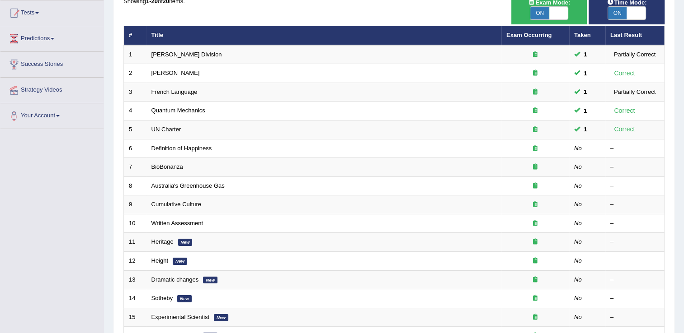
scroll to position [96, 0]
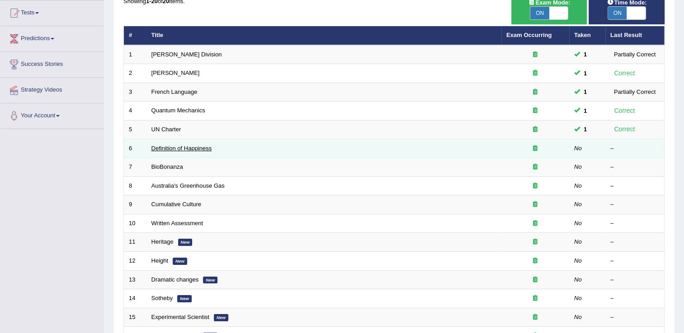
click at [186, 146] on link "Definition of Happiness" at bounding box center [181, 148] width 61 height 7
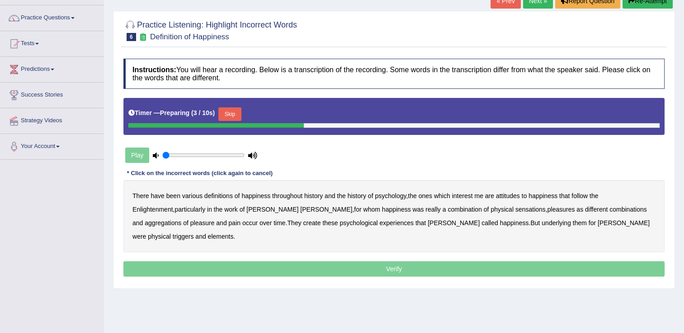
scroll to position [72, 0]
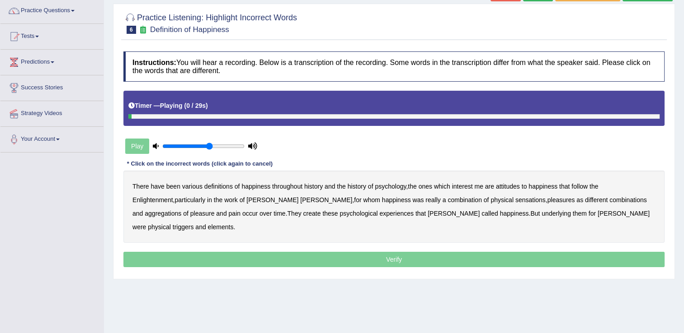
type input "0.6"
click at [207, 148] on input "range" at bounding box center [203, 146] width 82 height 7
click at [386, 185] on b "psychology" at bounding box center [390, 186] width 31 height 7
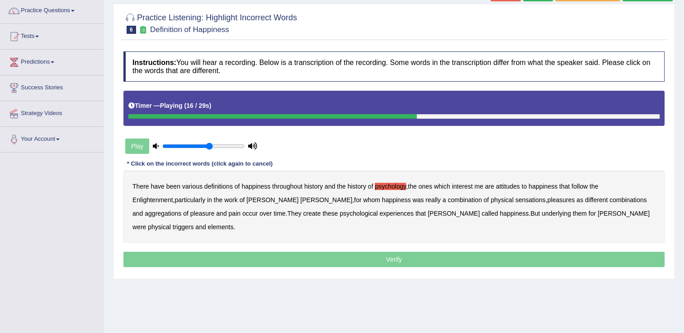
click at [515, 201] on b "sensations" at bounding box center [530, 200] width 30 height 7
click at [303, 215] on b "create" at bounding box center [312, 213] width 18 height 7
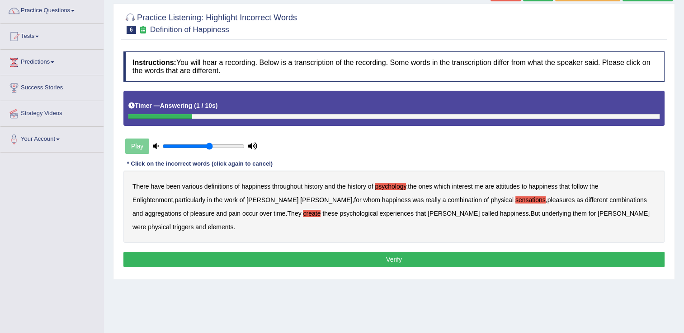
click at [234, 224] on b "elements" at bounding box center [221, 227] width 26 height 7
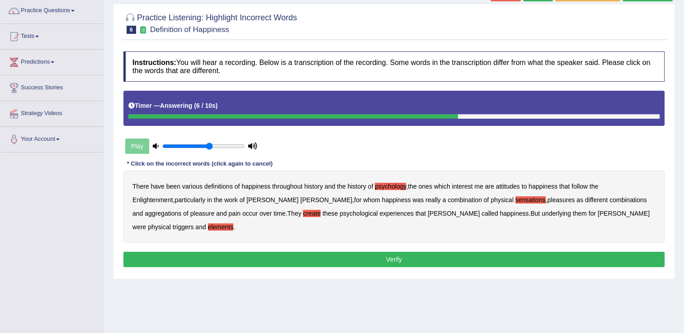
click at [470, 252] on button "Verify" at bounding box center [393, 259] width 541 height 15
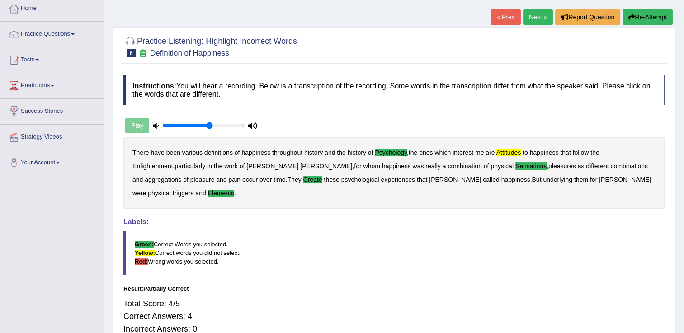
scroll to position [37, 0]
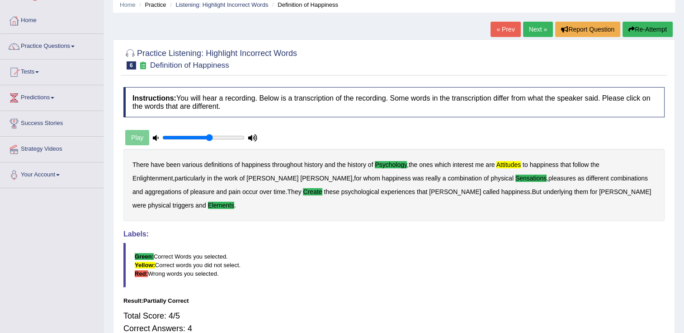
click at [536, 33] on link "Next »" at bounding box center [538, 29] width 30 height 15
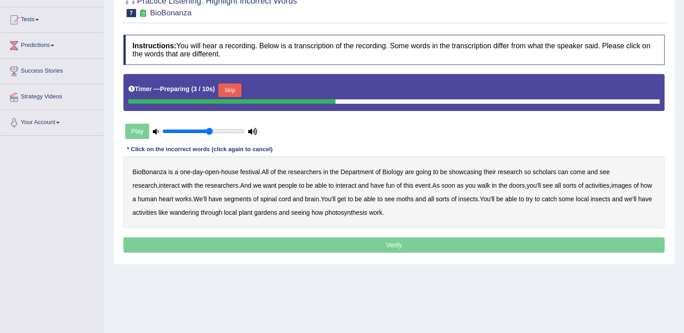
scroll to position [92, 0]
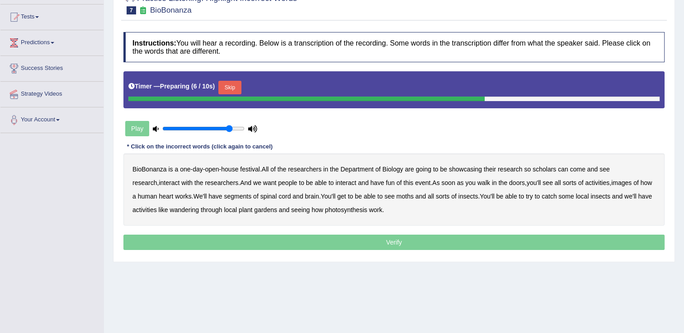
click at [230, 130] on input "range" at bounding box center [203, 128] width 82 height 7
type input "1"
click at [244, 129] on input "range" at bounding box center [203, 128] width 82 height 7
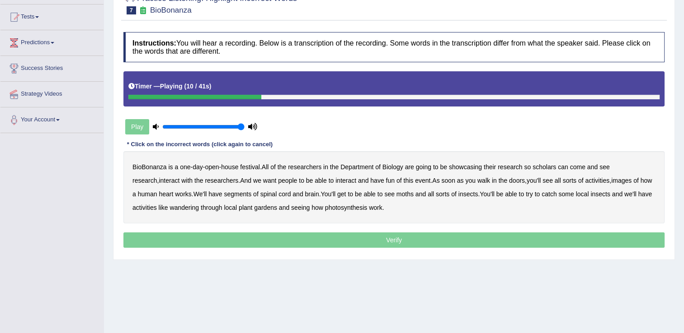
click at [544, 169] on b "scholars" at bounding box center [543, 167] width 23 height 7
click at [611, 177] on b "images" at bounding box center [621, 180] width 20 height 7
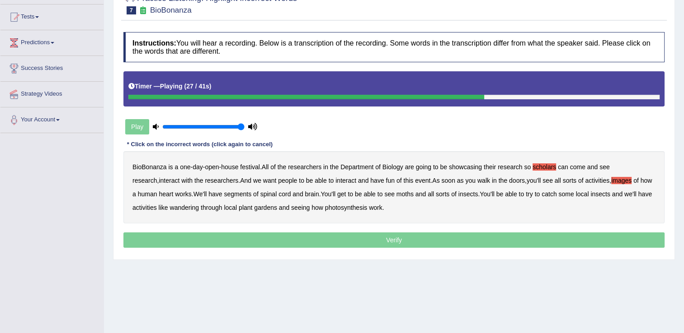
click at [235, 196] on b "segments" at bounding box center [238, 194] width 28 height 7
click at [403, 193] on b "moths" at bounding box center [404, 194] width 17 height 7
click at [193, 209] on b "wandering" at bounding box center [183, 207] width 29 height 7
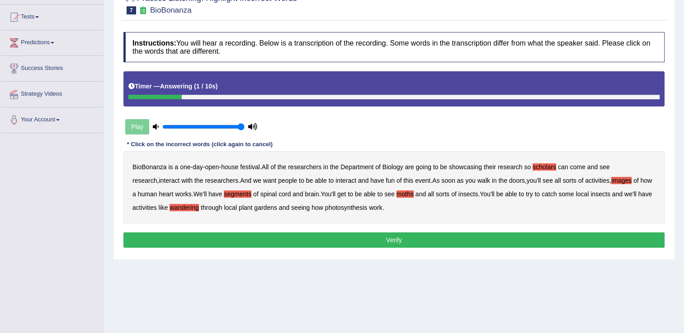
click at [342, 235] on button "Verify" at bounding box center [393, 240] width 541 height 15
